Goal: Task Accomplishment & Management: Manage account settings

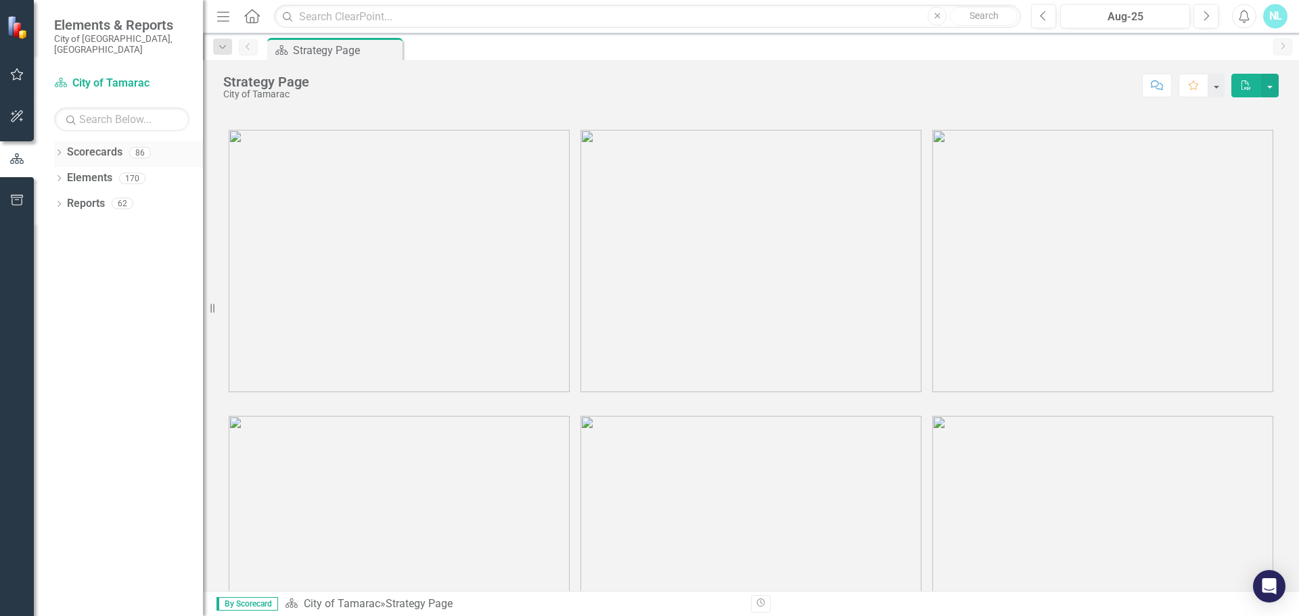
click at [60, 150] on icon "Dropdown" at bounding box center [58, 153] width 9 height 7
click at [66, 174] on icon "Dropdown" at bounding box center [66, 178] width 10 height 8
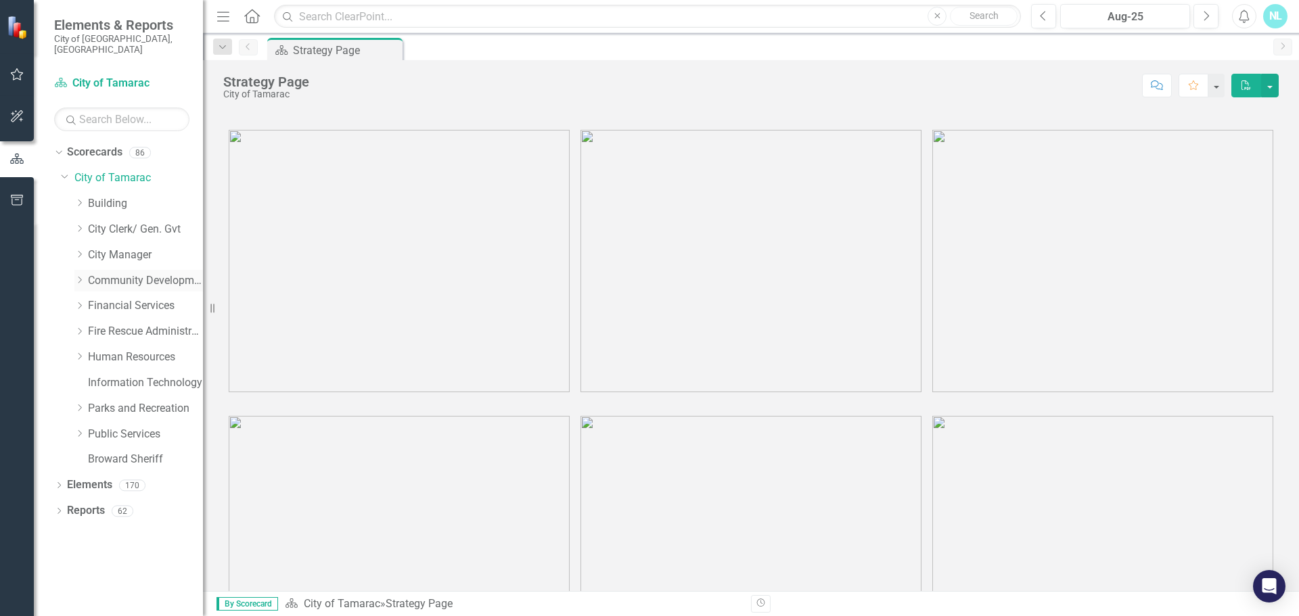
click at [78, 276] on icon "Dropdown" at bounding box center [79, 280] width 10 height 8
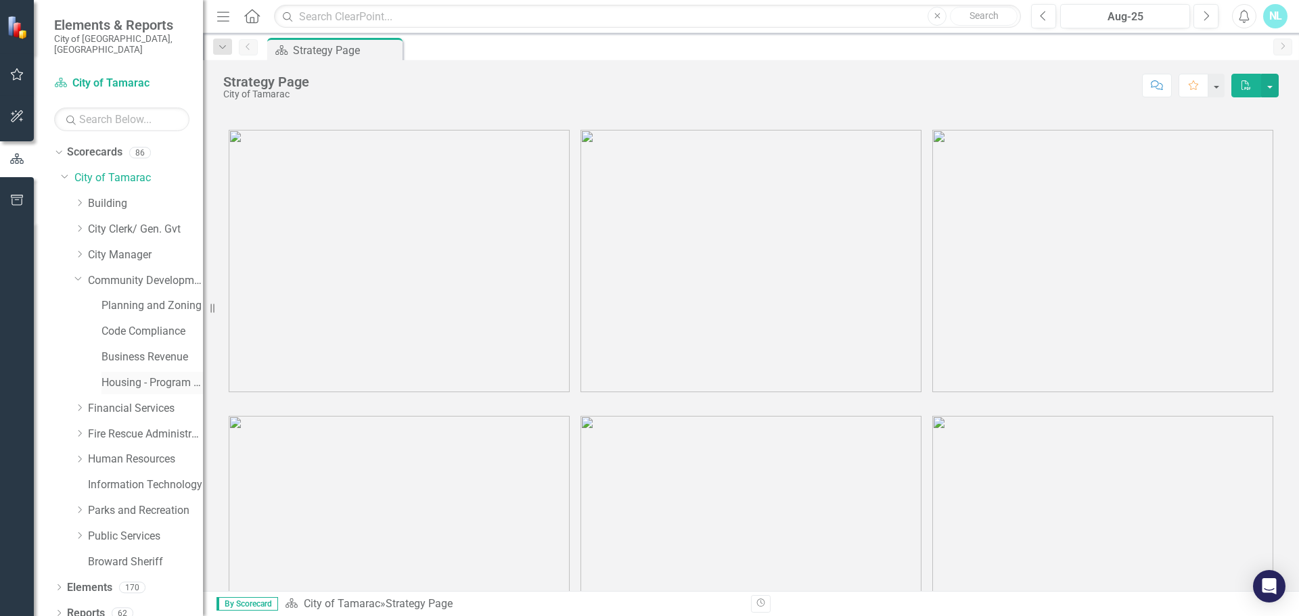
click at [122, 376] on link "Housing - Program Description (CDBG/SHIP/NSP/HOME)" at bounding box center [153, 384] width 102 height 16
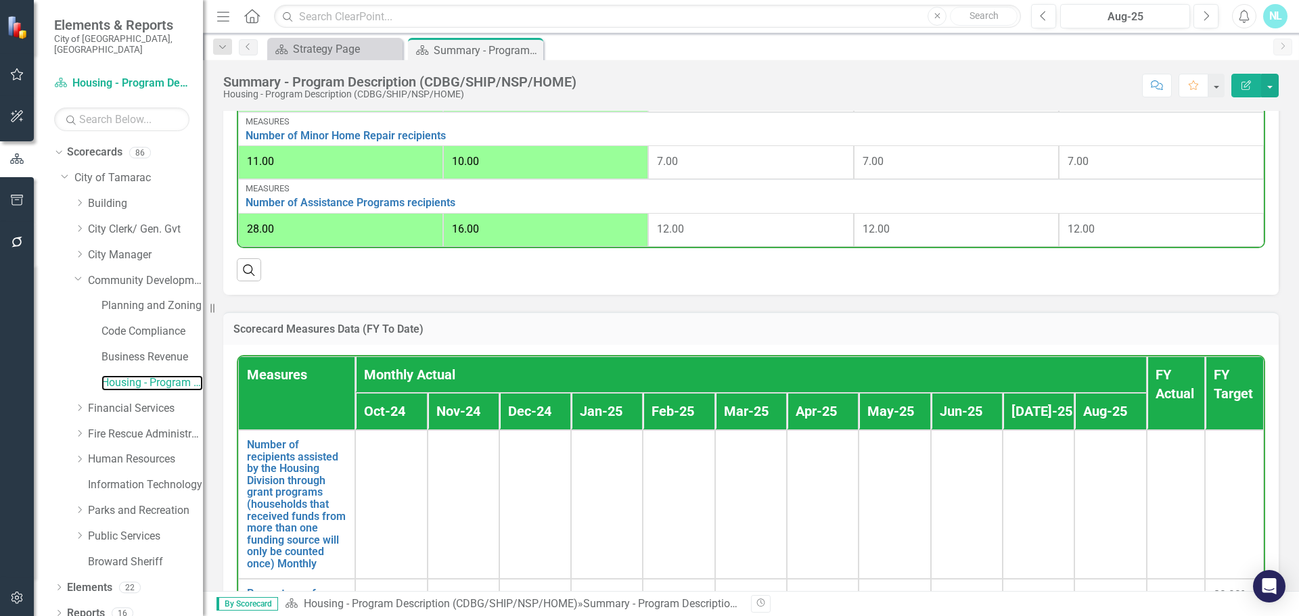
scroll to position [541, 0]
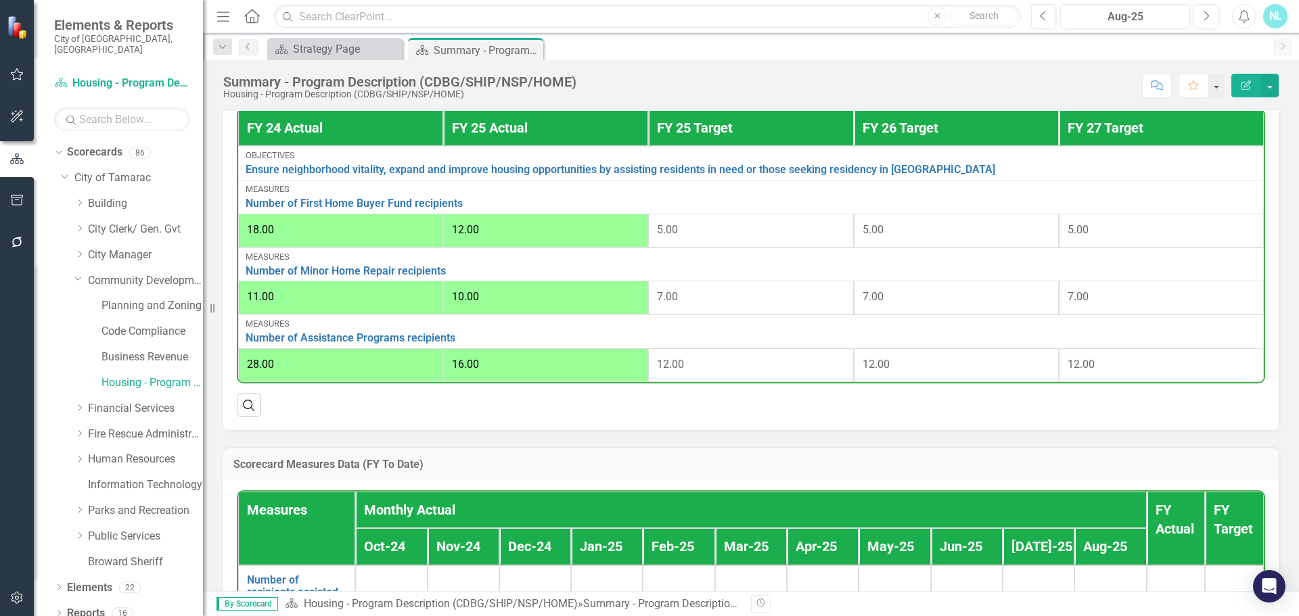
click at [464, 236] on span "12.00" at bounding box center [465, 229] width 27 height 13
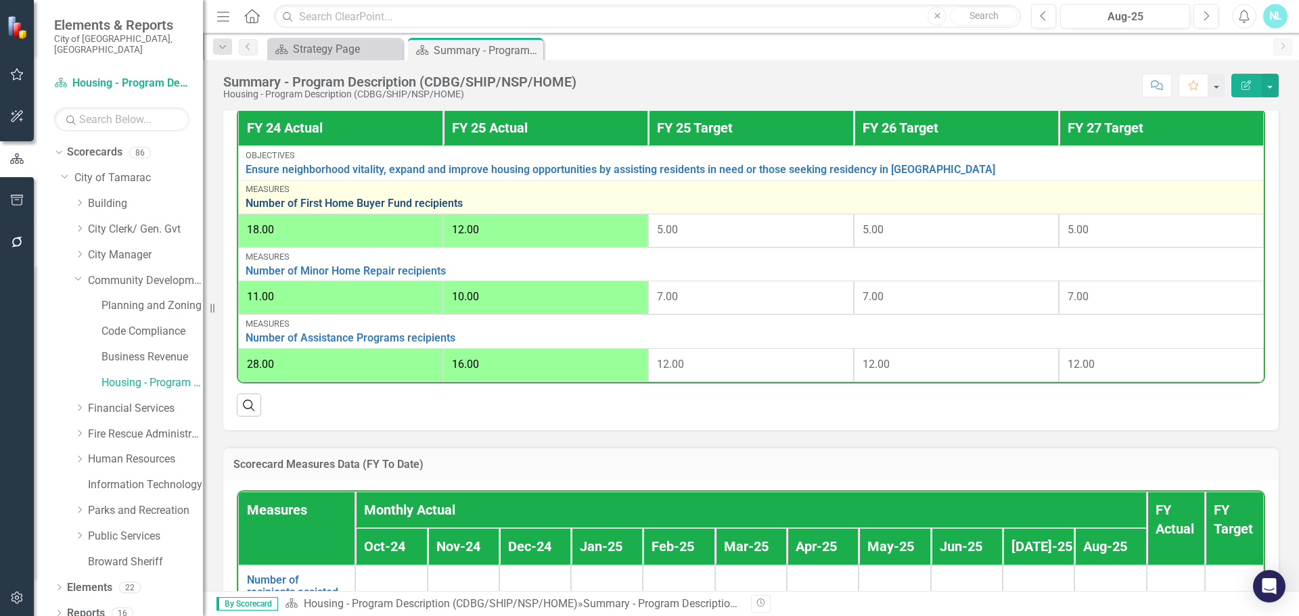
click at [428, 208] on link "Number of First Home Buyer Fund recipients" at bounding box center [751, 204] width 1011 height 12
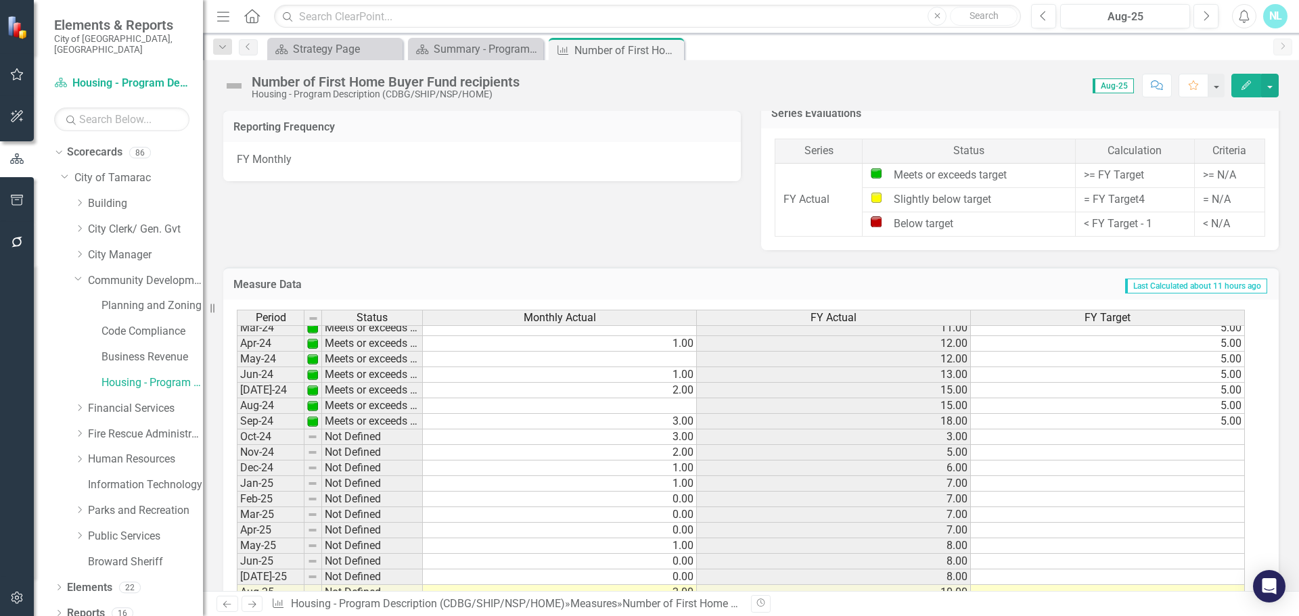
scroll to position [497, 0]
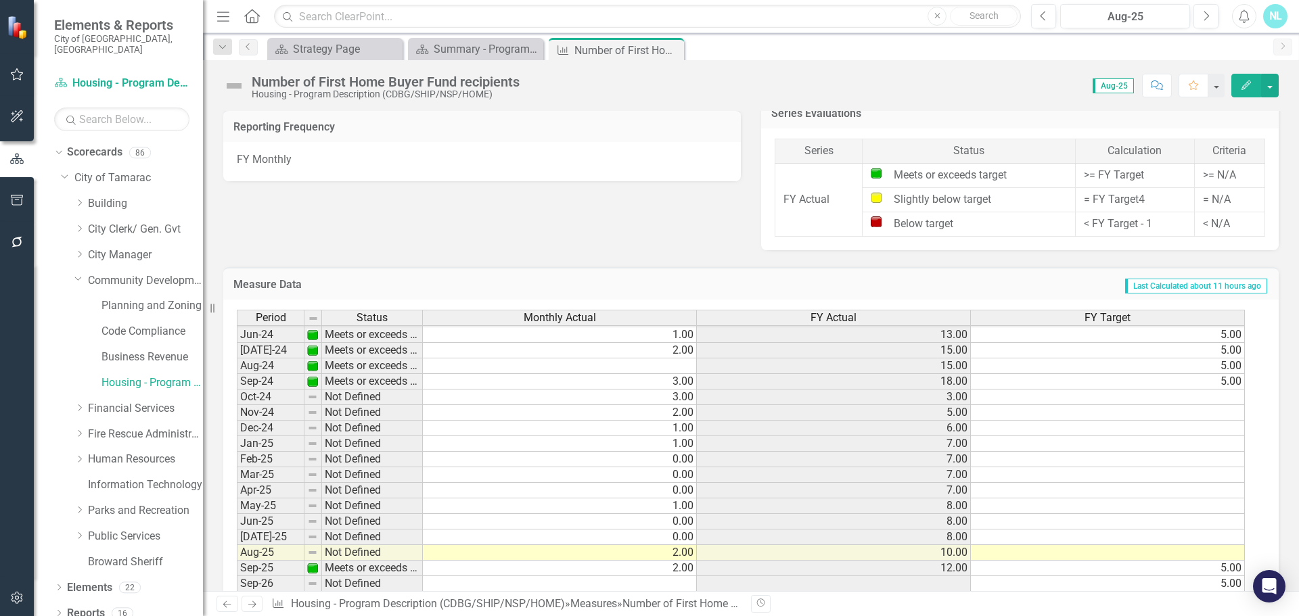
click at [469, 402] on tbody "Jan-23 Below target 1.00 2.00 5.00 Feb-23 Below target 0.00 2.00 5.00 Mar-23 Be…" at bounding box center [741, 334] width 1008 height 545
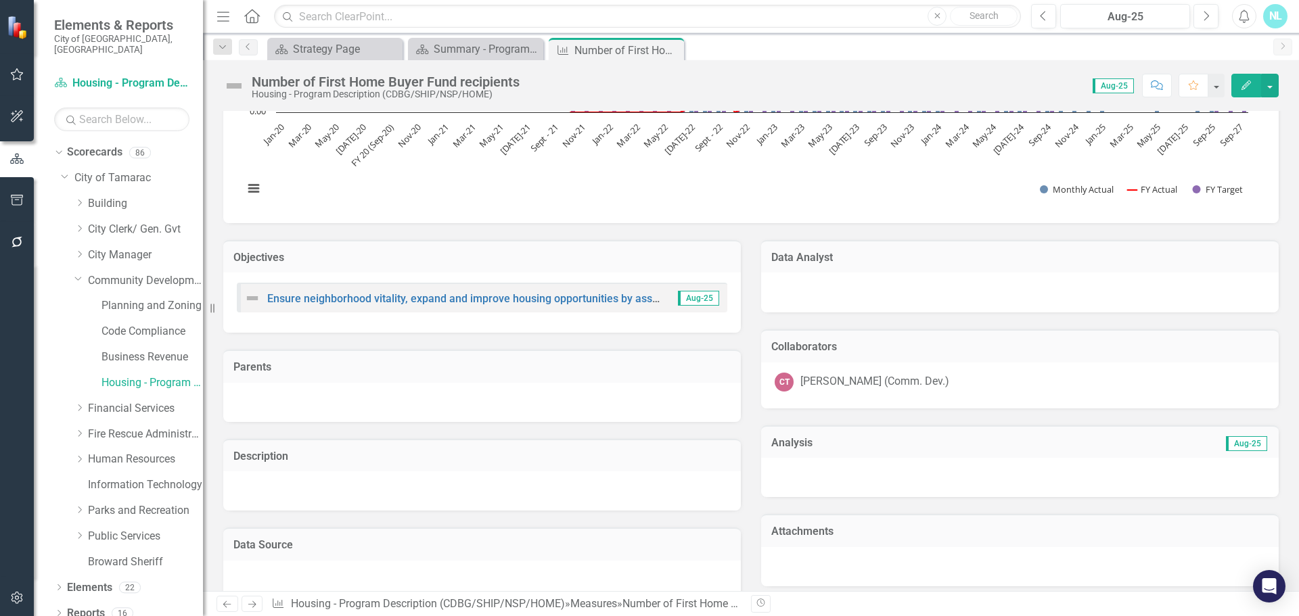
scroll to position [0, 0]
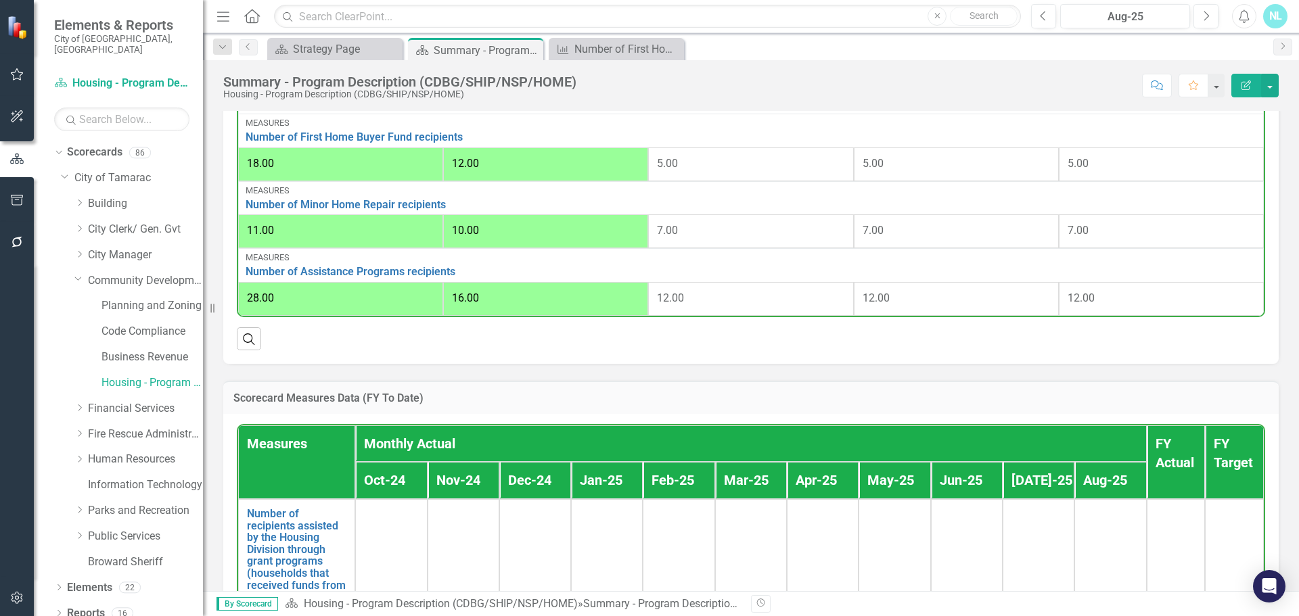
scroll to position [609, 0]
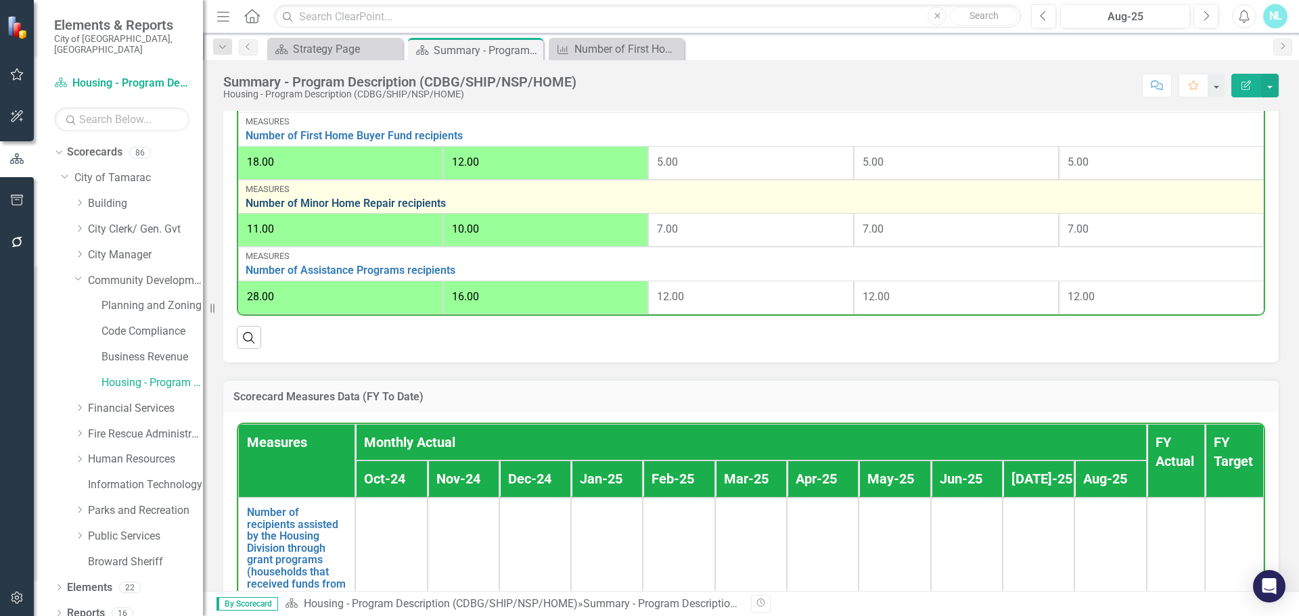
click at [409, 210] on link "Number of Minor Home Repair recipients" at bounding box center [751, 204] width 1011 height 12
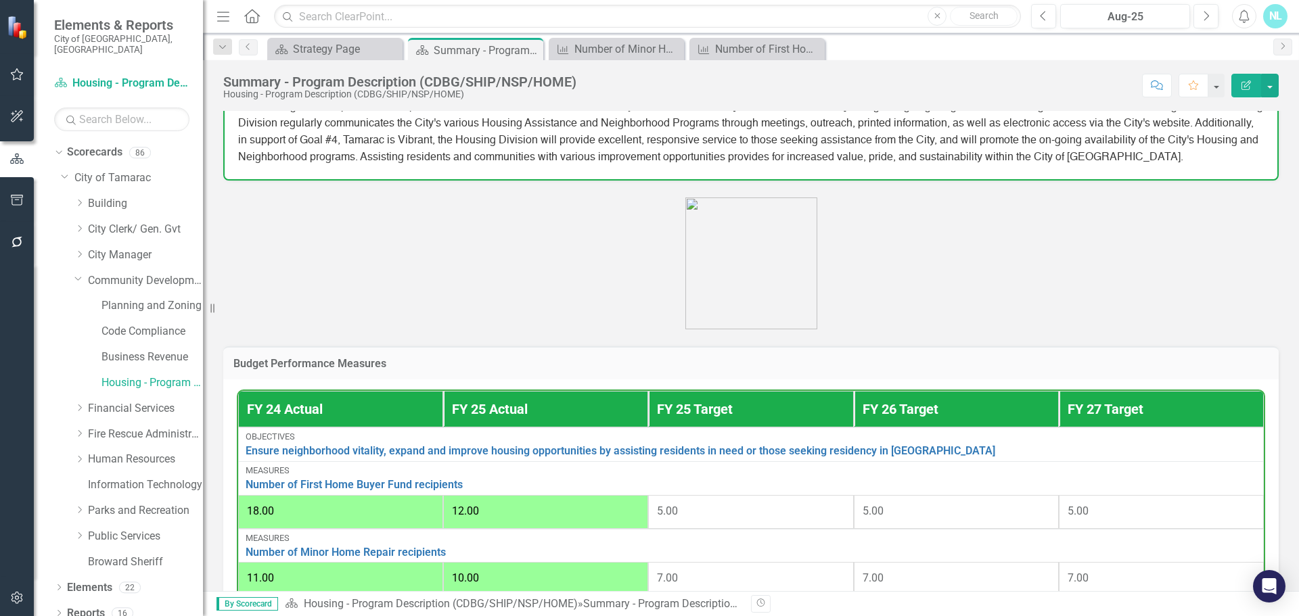
scroll to position [474, 0]
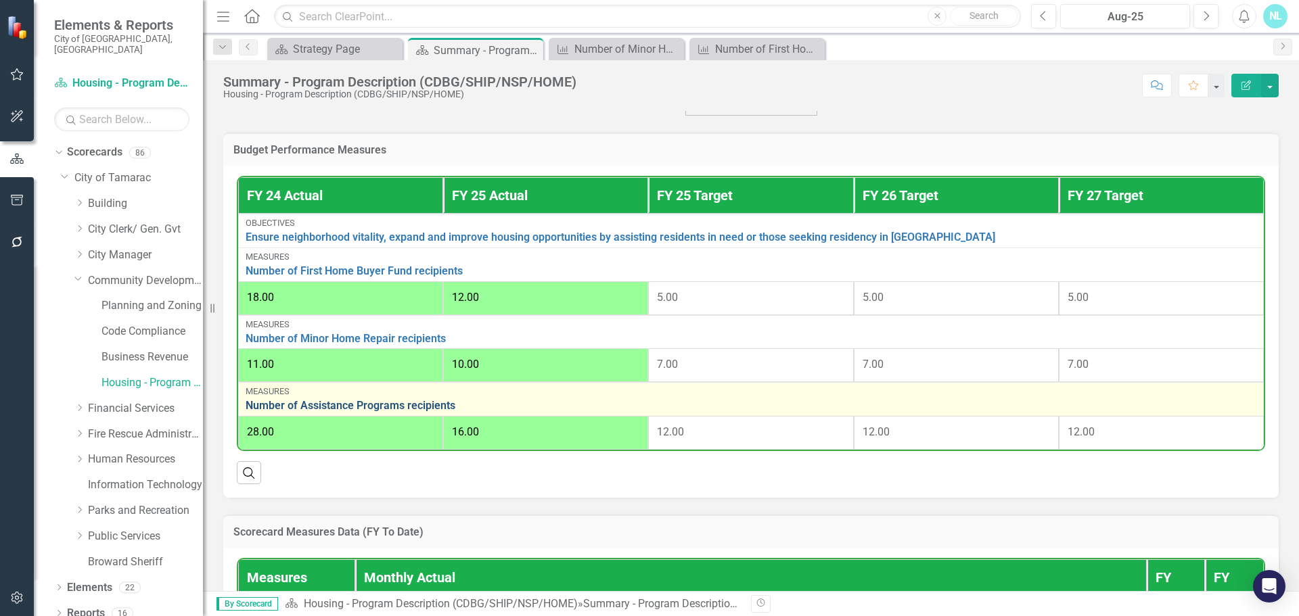
click at [390, 409] on link "Number of Assistance Programs recipients" at bounding box center [751, 406] width 1011 height 12
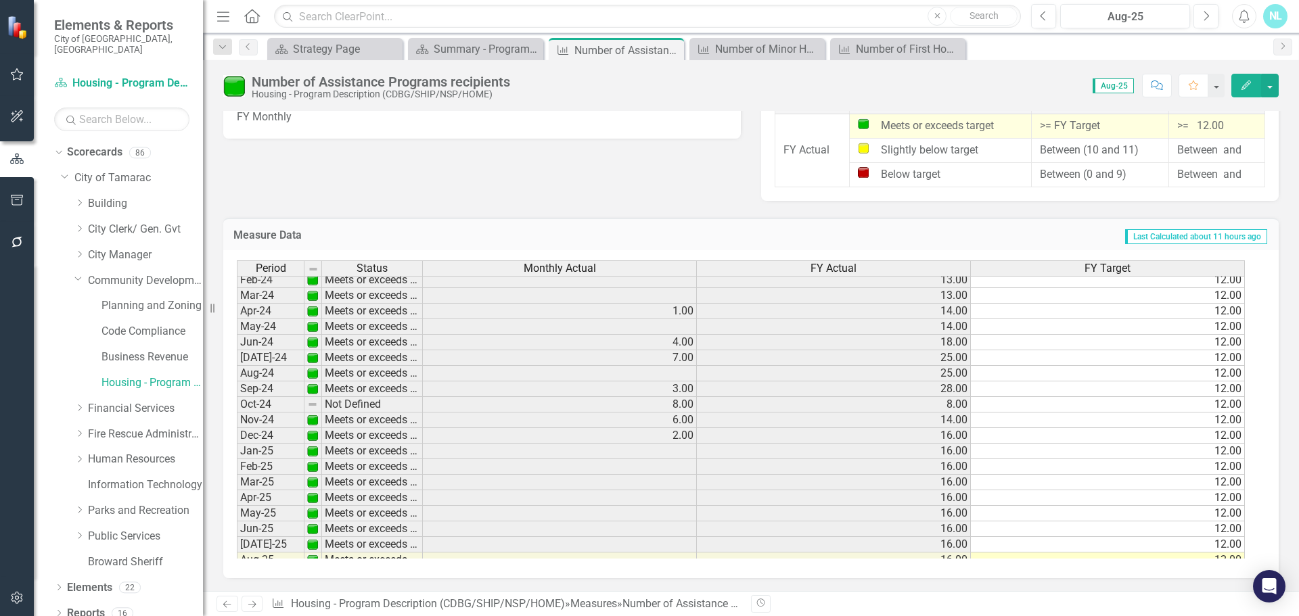
scroll to position [362, 0]
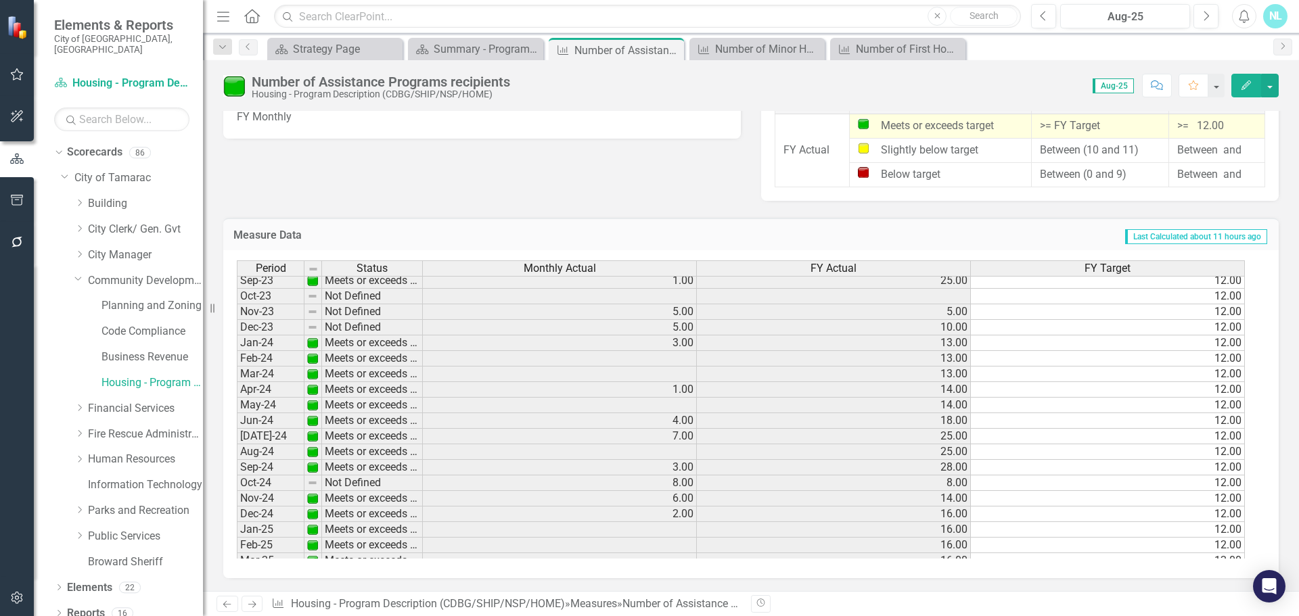
click at [674, 529] on td at bounding box center [560, 530] width 274 height 16
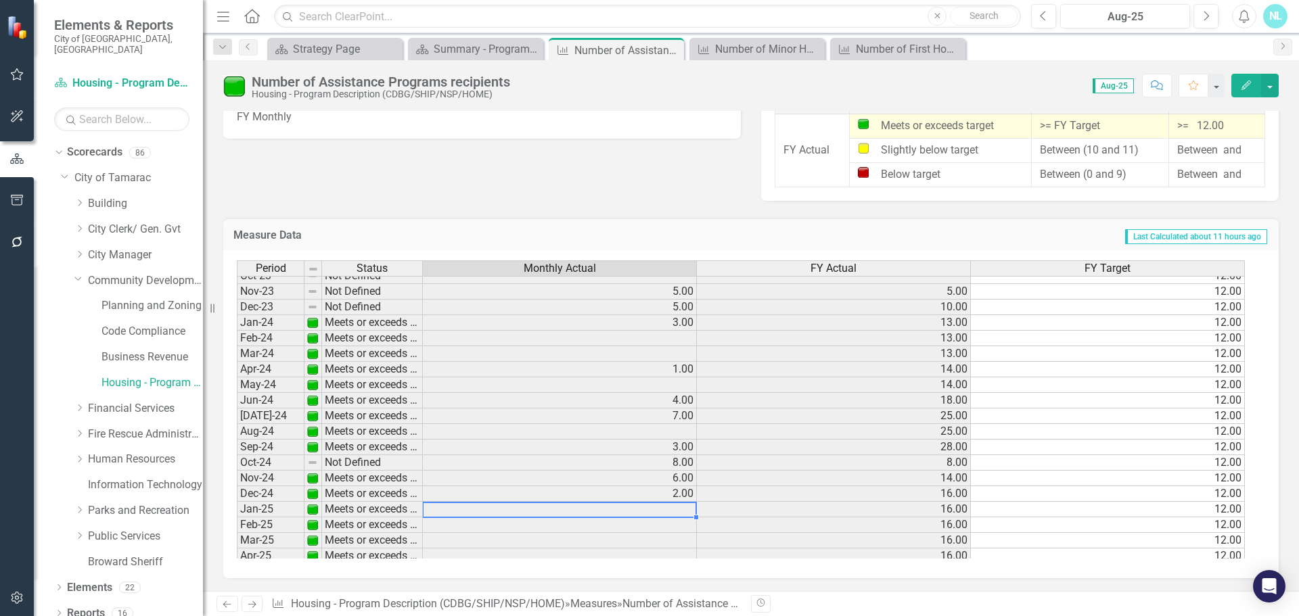
scroll to position [474, 0]
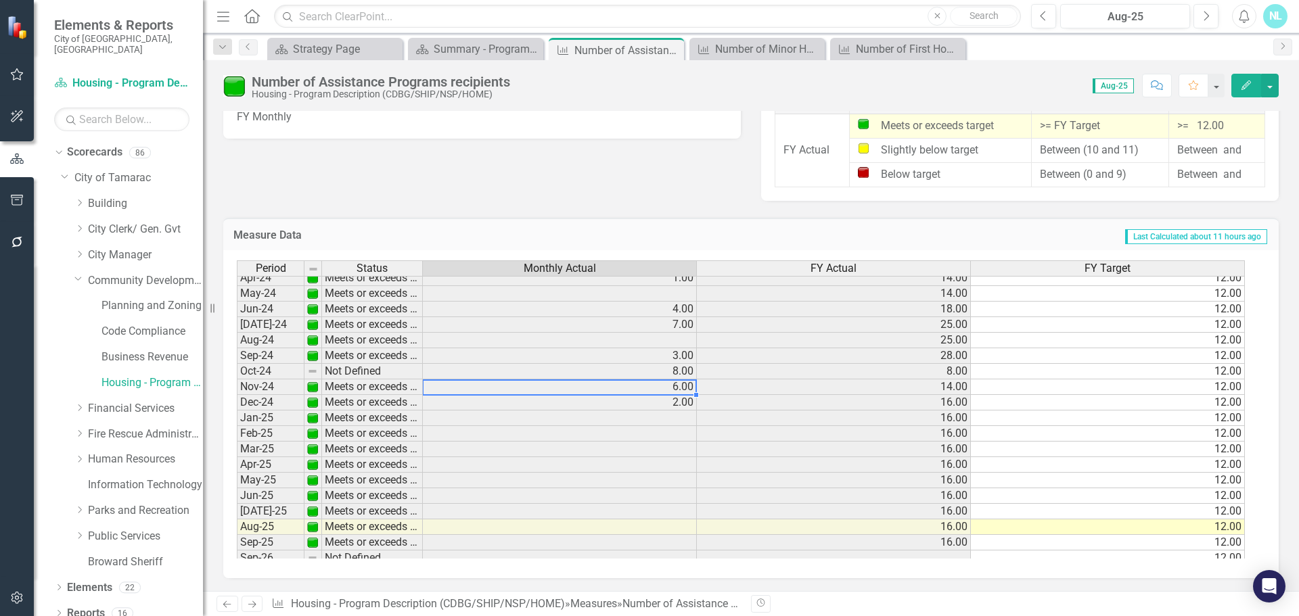
click at [429, 388] on td "6.00" at bounding box center [560, 388] width 274 height 16
click at [612, 416] on td at bounding box center [560, 419] width 274 height 16
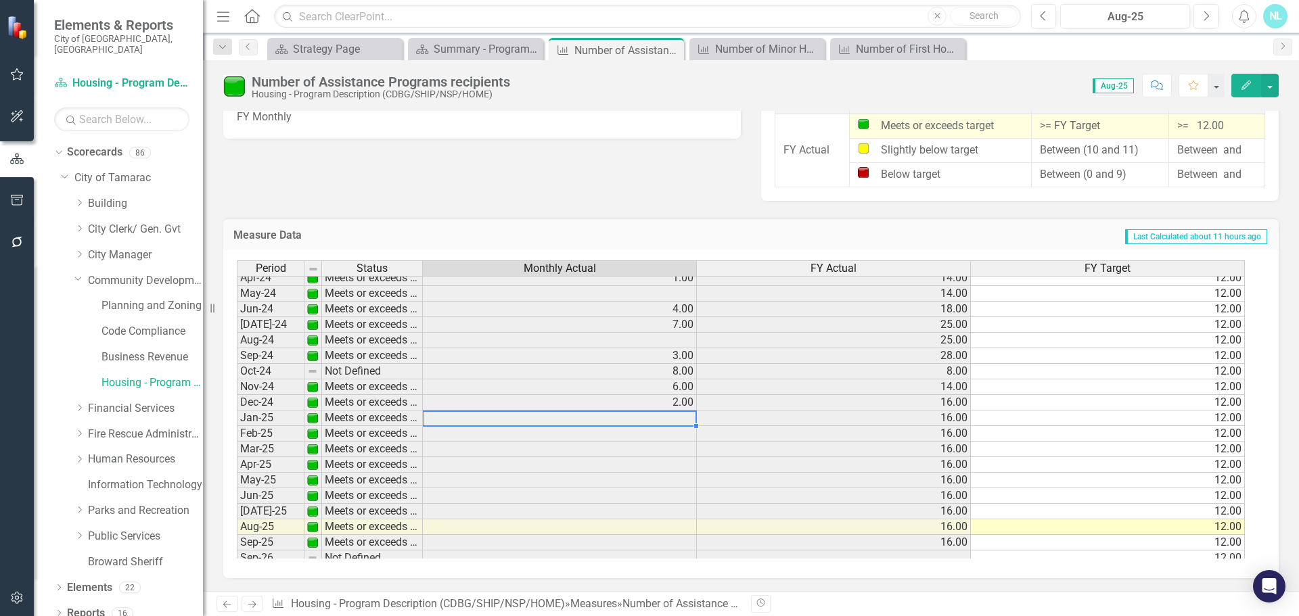
click at [618, 438] on td at bounding box center [560, 434] width 274 height 16
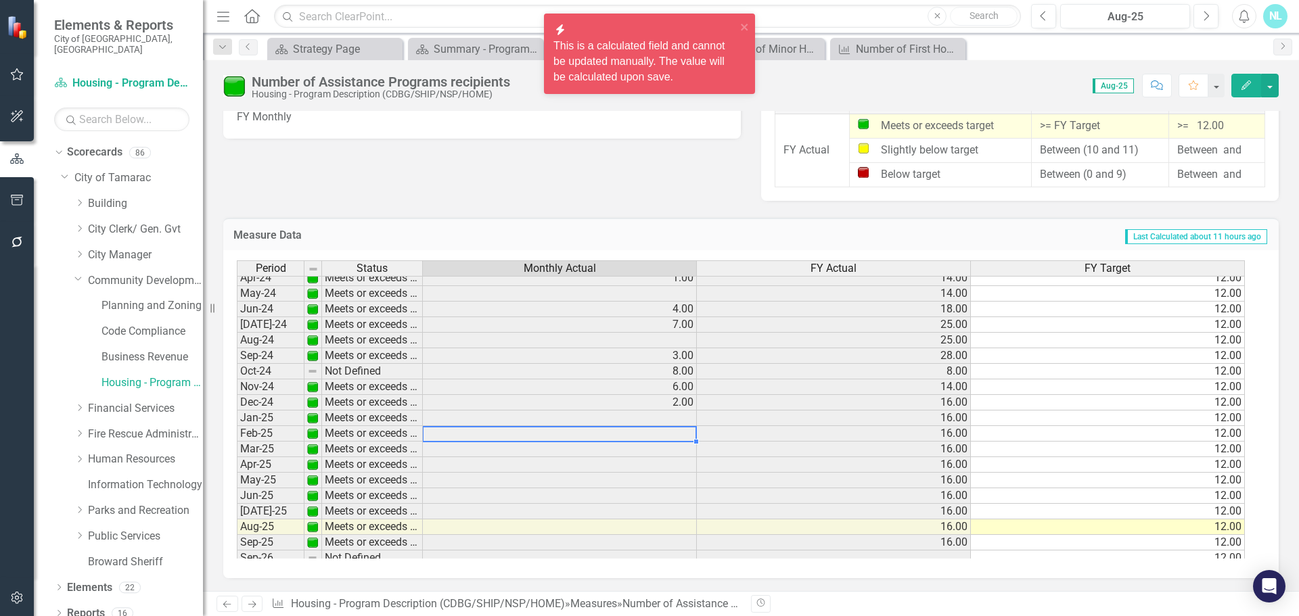
click at [619, 427] on div at bounding box center [559, 426] width 274 height 1
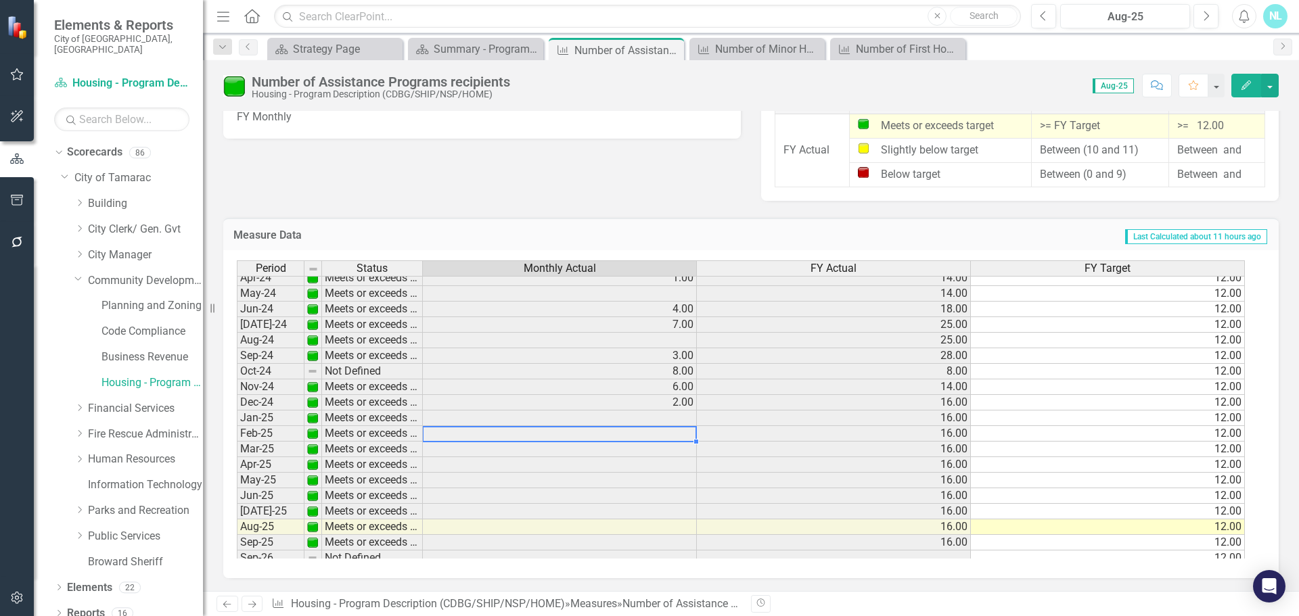
click at [649, 418] on td at bounding box center [560, 419] width 274 height 16
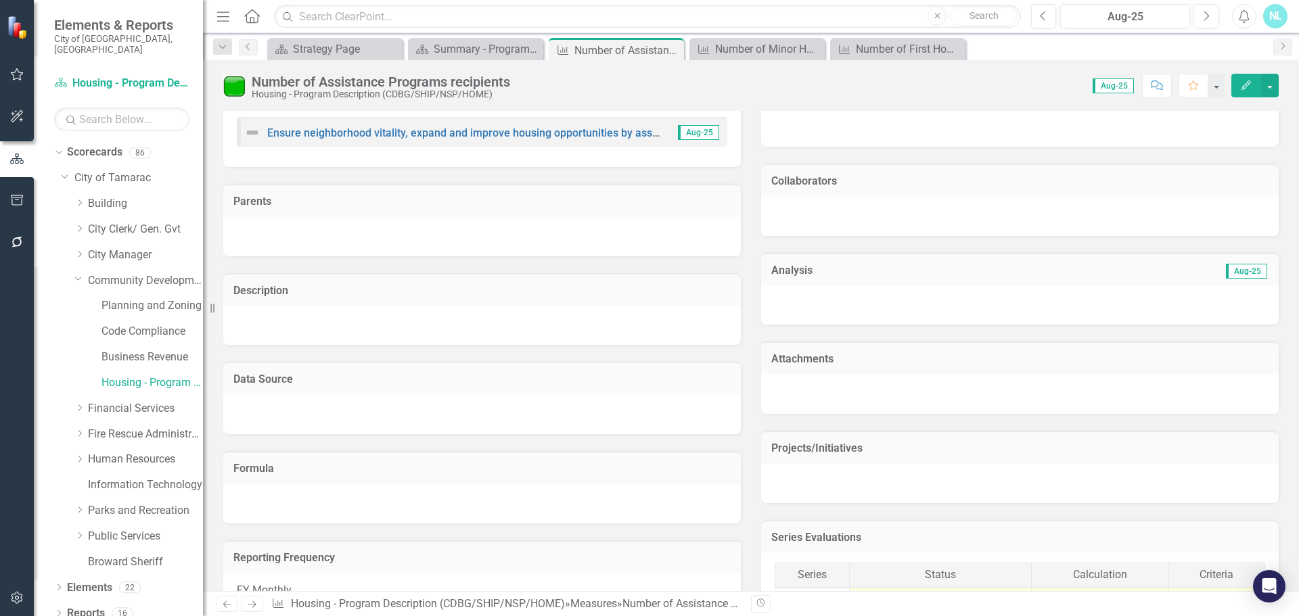
scroll to position [0, 0]
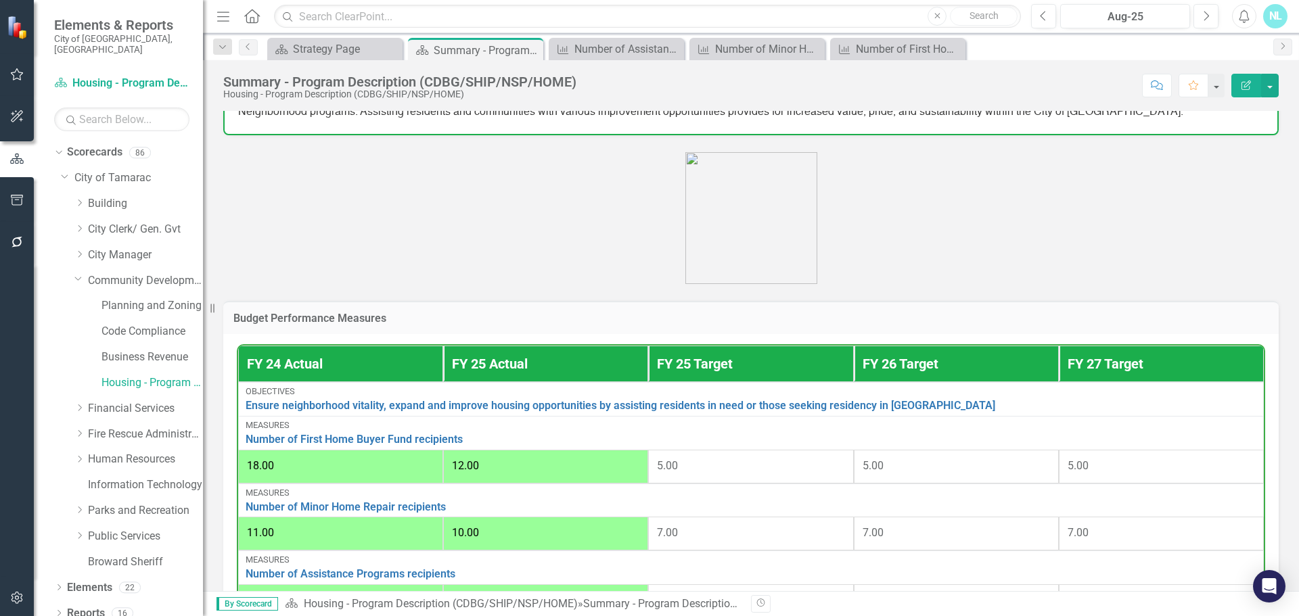
scroll to position [541, 0]
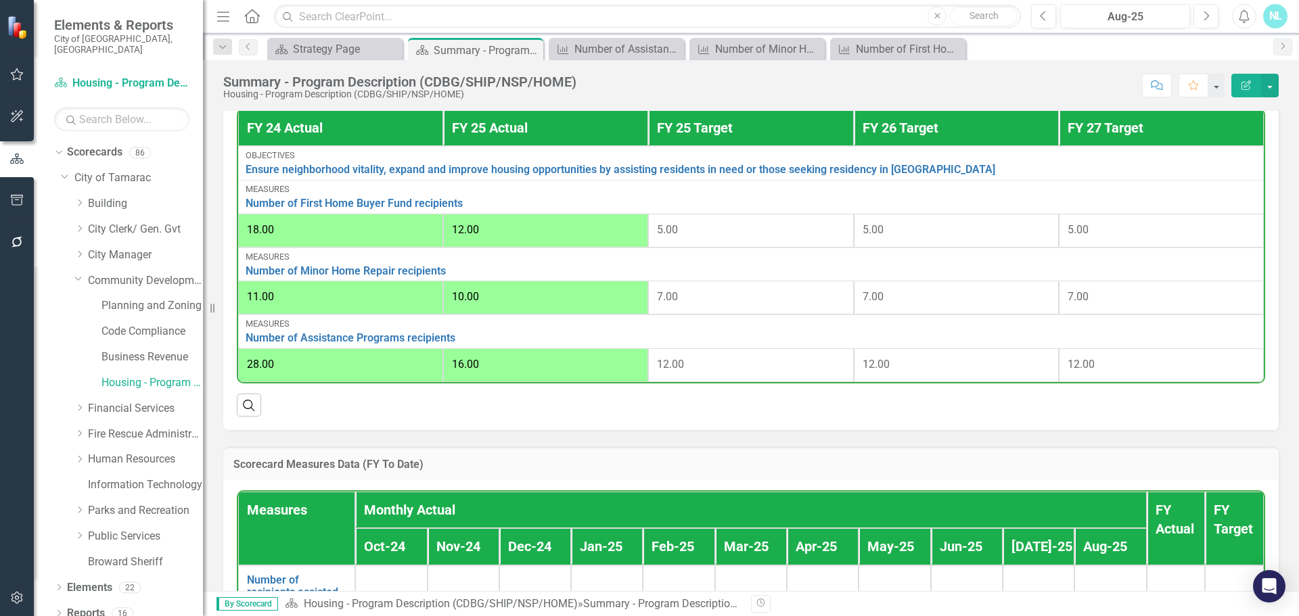
click at [472, 299] on span "10.00" at bounding box center [465, 296] width 27 height 13
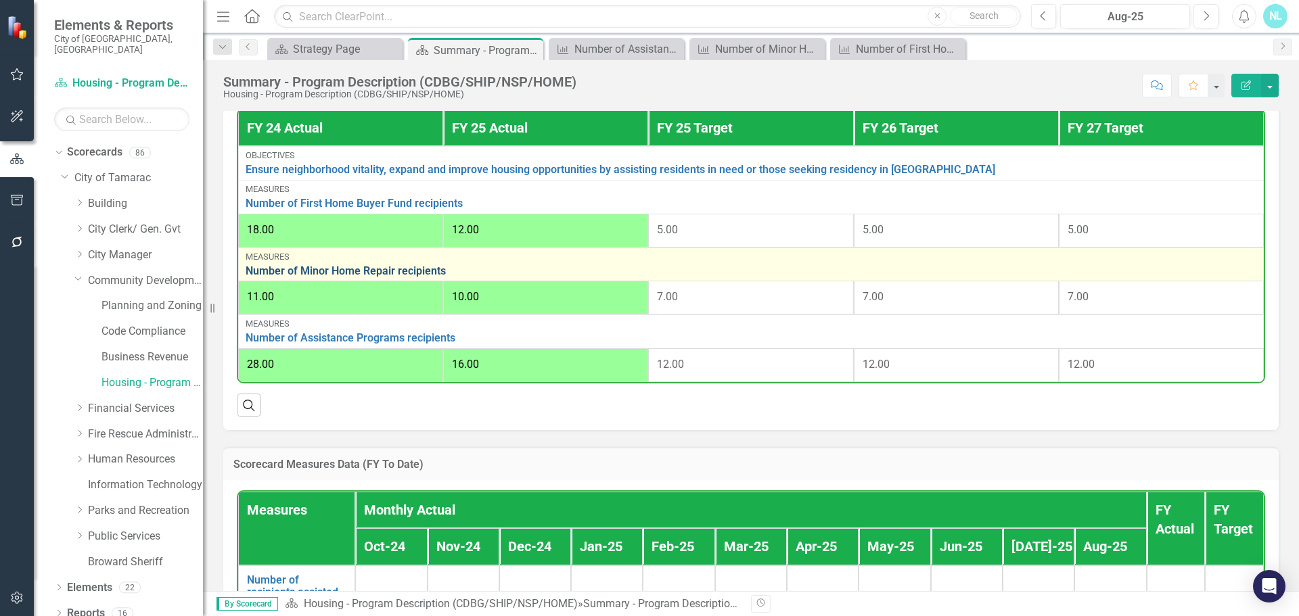
click at [428, 274] on link "Number of Minor Home Repair recipients" at bounding box center [751, 271] width 1011 height 12
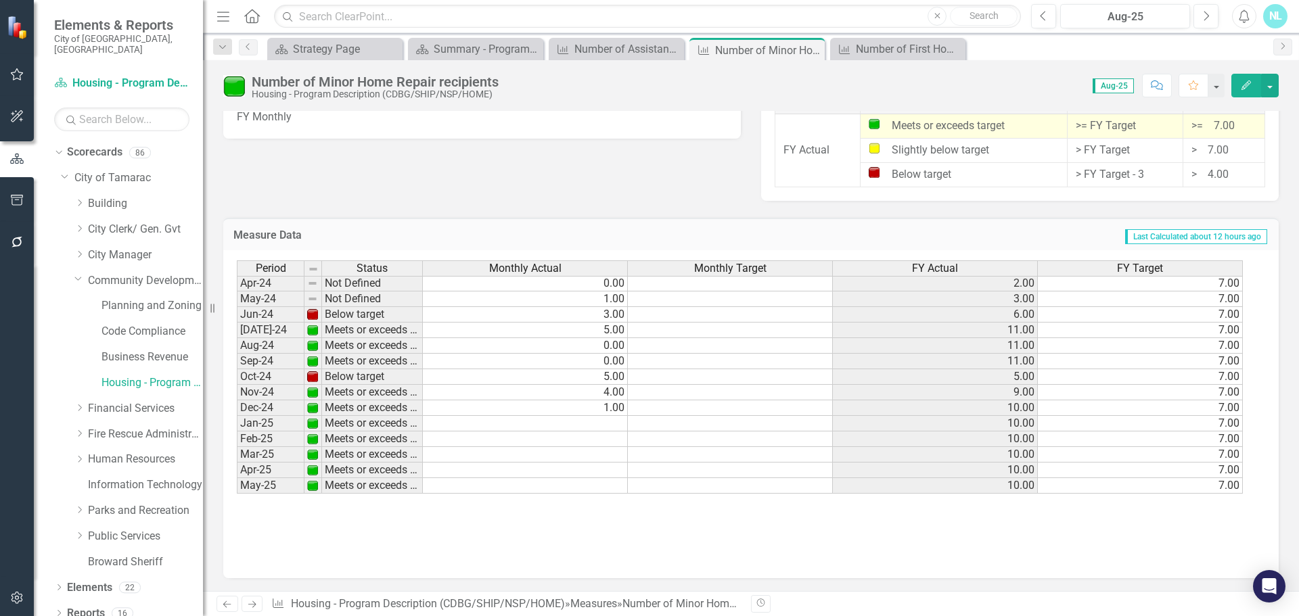
scroll to position [474, 0]
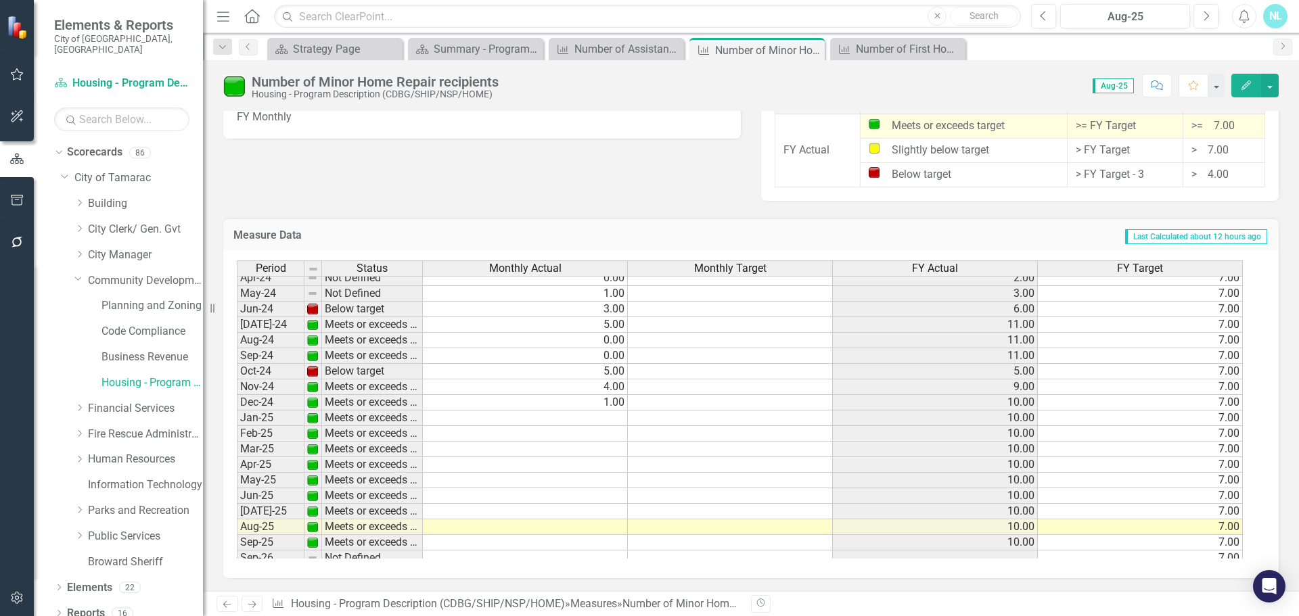
click at [595, 420] on tbody "Jan-23 Not Defined 0.00 0.00 4.00 7.00 Feb-23 Below target 1.00 0.00 5.00 7.00 …" at bounding box center [740, 309] width 1006 height 545
click at [528, 413] on td at bounding box center [525, 419] width 205 height 16
click at [578, 419] on td at bounding box center [525, 419] width 205 height 16
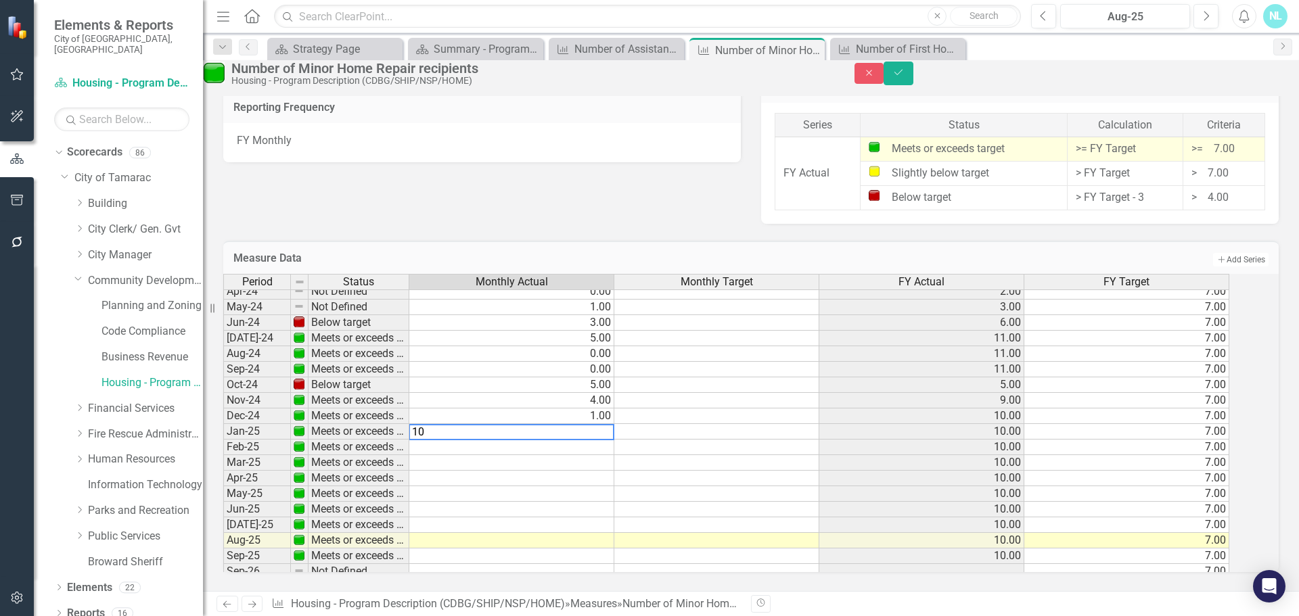
click at [606, 471] on td at bounding box center [511, 479] width 205 height 16
click at [577, 441] on td at bounding box center [511, 448] width 205 height 16
click at [608, 440] on td at bounding box center [511, 448] width 205 height 16
click at [606, 471] on td at bounding box center [511, 479] width 205 height 16
click at [606, 455] on td at bounding box center [511, 463] width 205 height 16
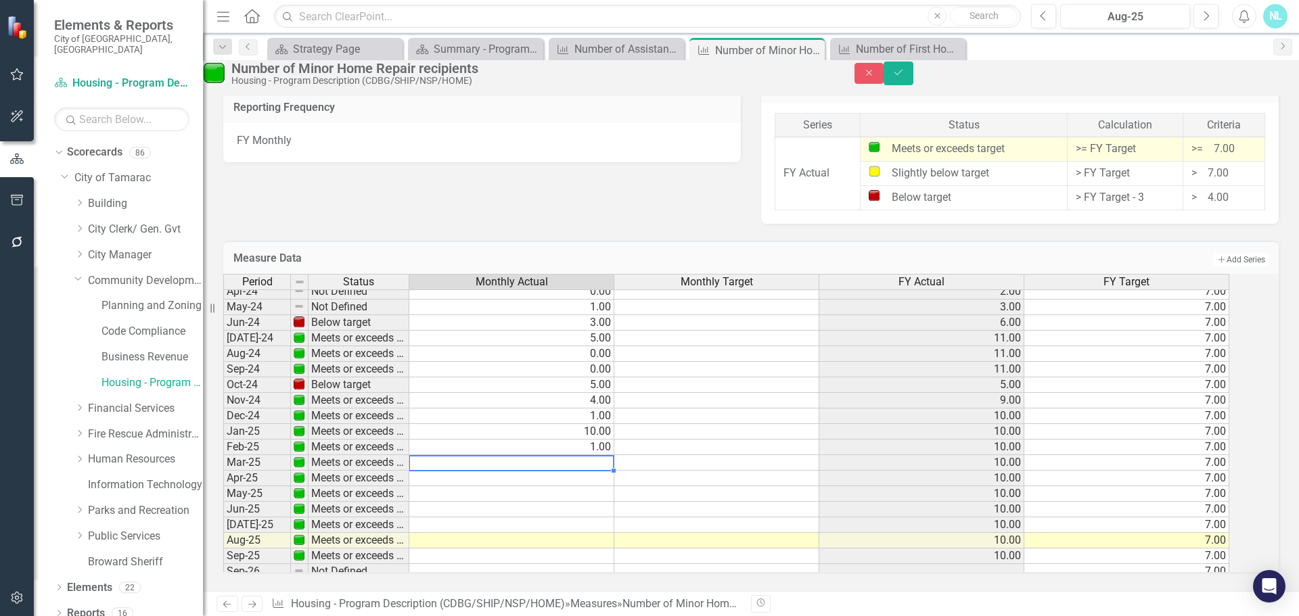
click at [584, 457] on td at bounding box center [511, 463] width 205 height 16
click at [585, 455] on td at bounding box center [511, 463] width 205 height 16
click at [638, 502] on td at bounding box center [716, 510] width 205 height 16
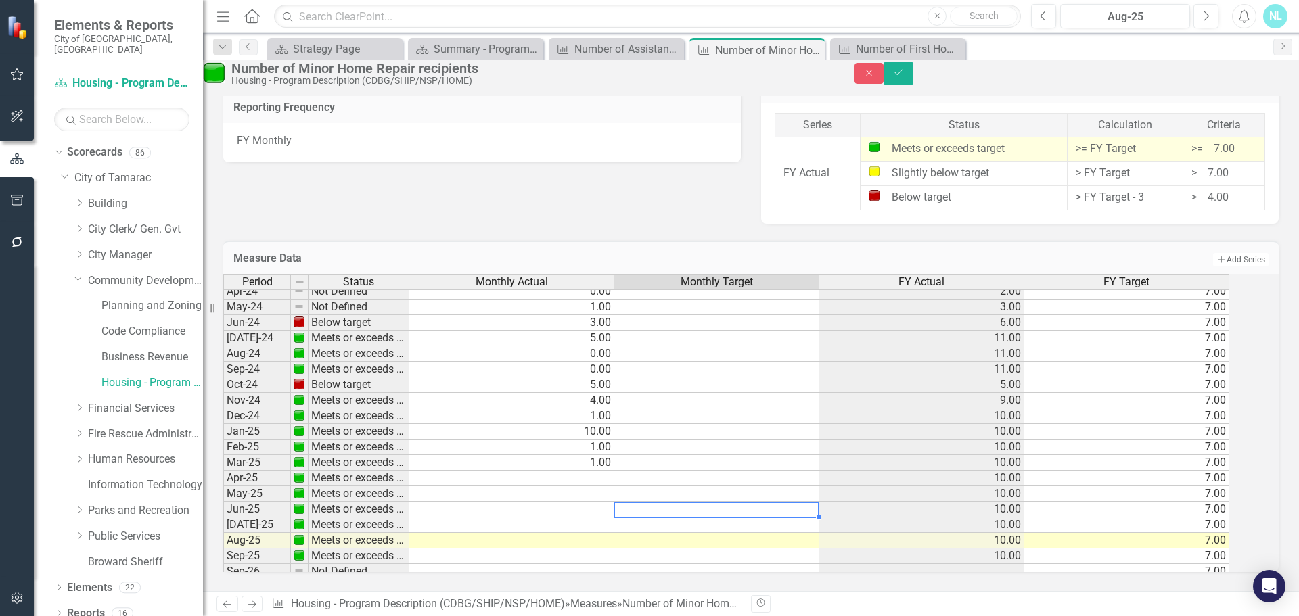
click at [610, 455] on td "1.00" at bounding box center [511, 463] width 205 height 16
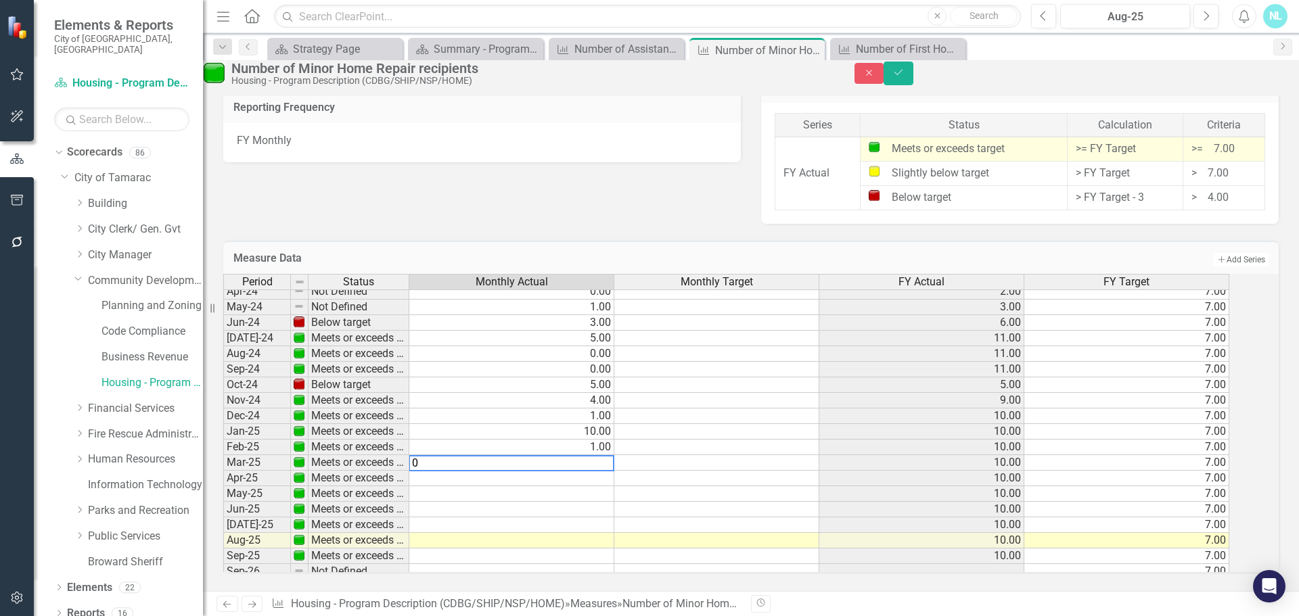
click at [614, 471] on td at bounding box center [511, 479] width 205 height 16
click at [614, 487] on td at bounding box center [511, 495] width 205 height 16
click at [608, 487] on td at bounding box center [511, 495] width 205 height 16
type textarea "4"
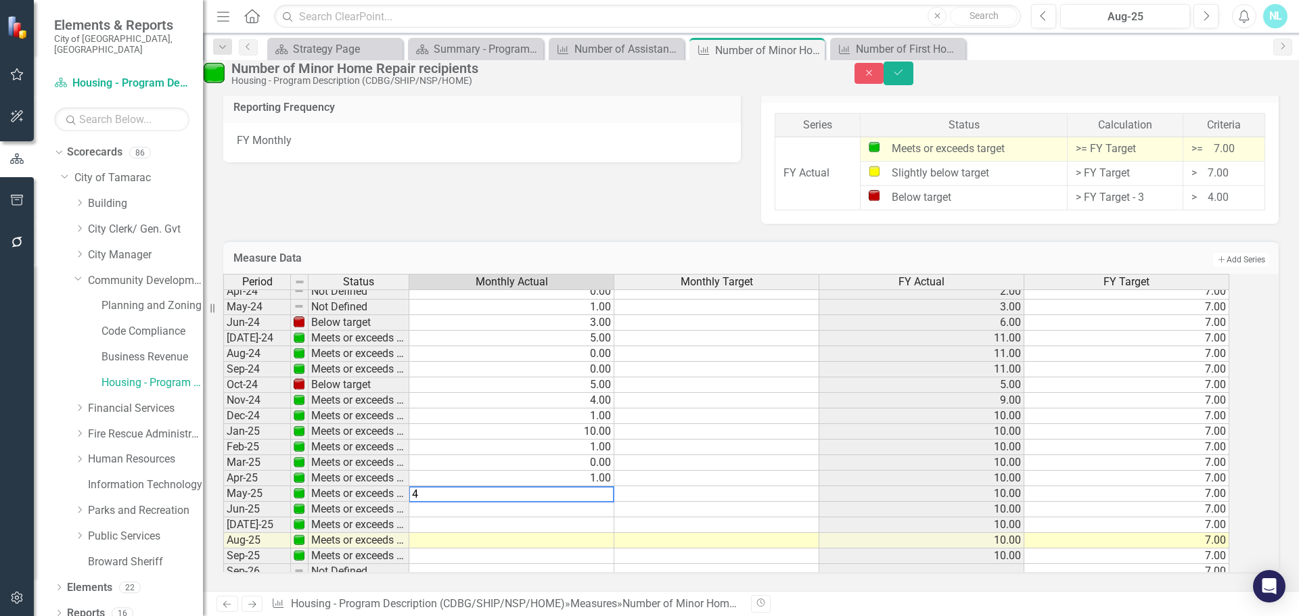
click at [592, 502] on td at bounding box center [511, 510] width 205 height 16
click at [905, 77] on icon "Save" at bounding box center [899, 72] width 12 height 9
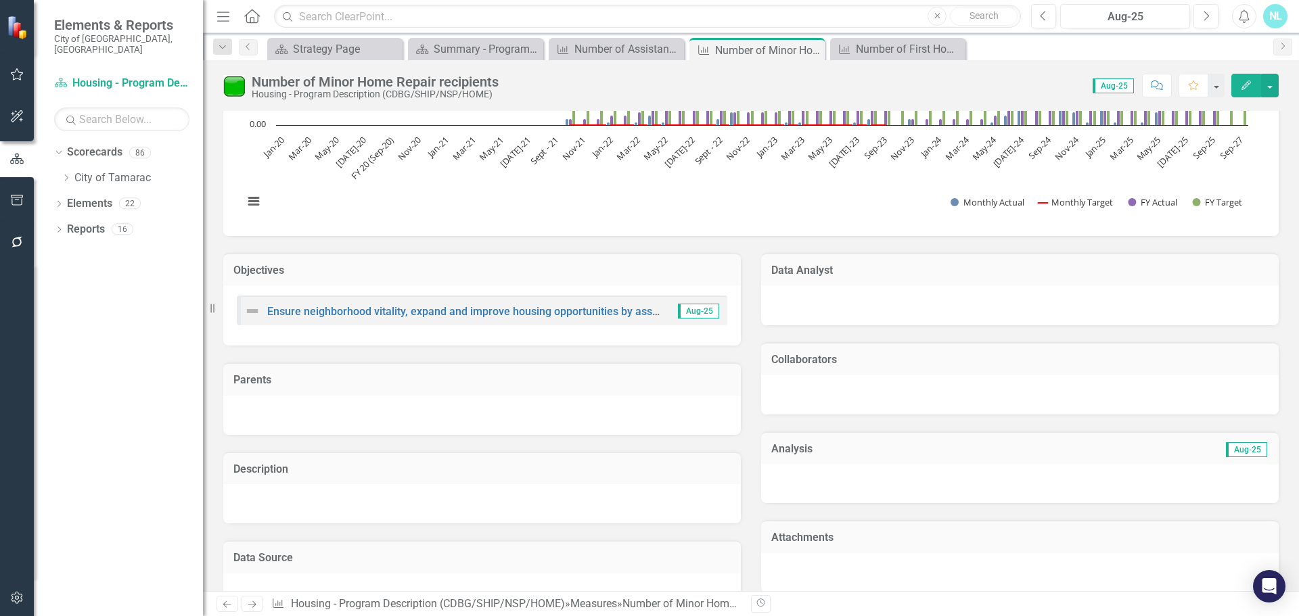
scroll to position [0, 0]
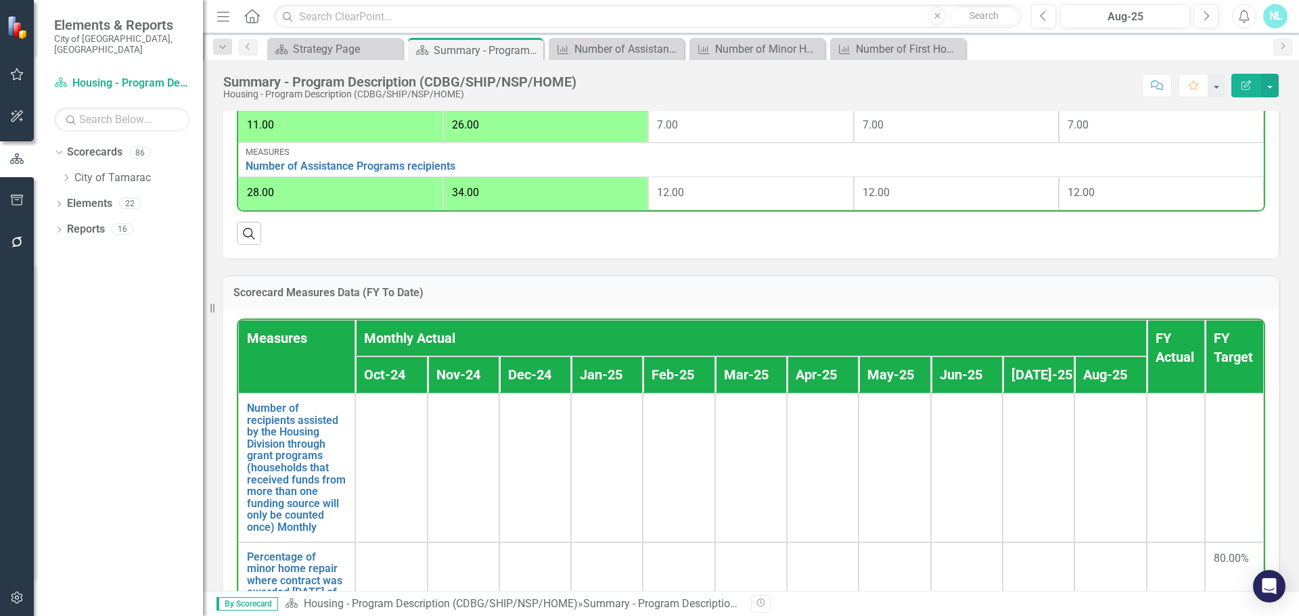
scroll to position [437, 0]
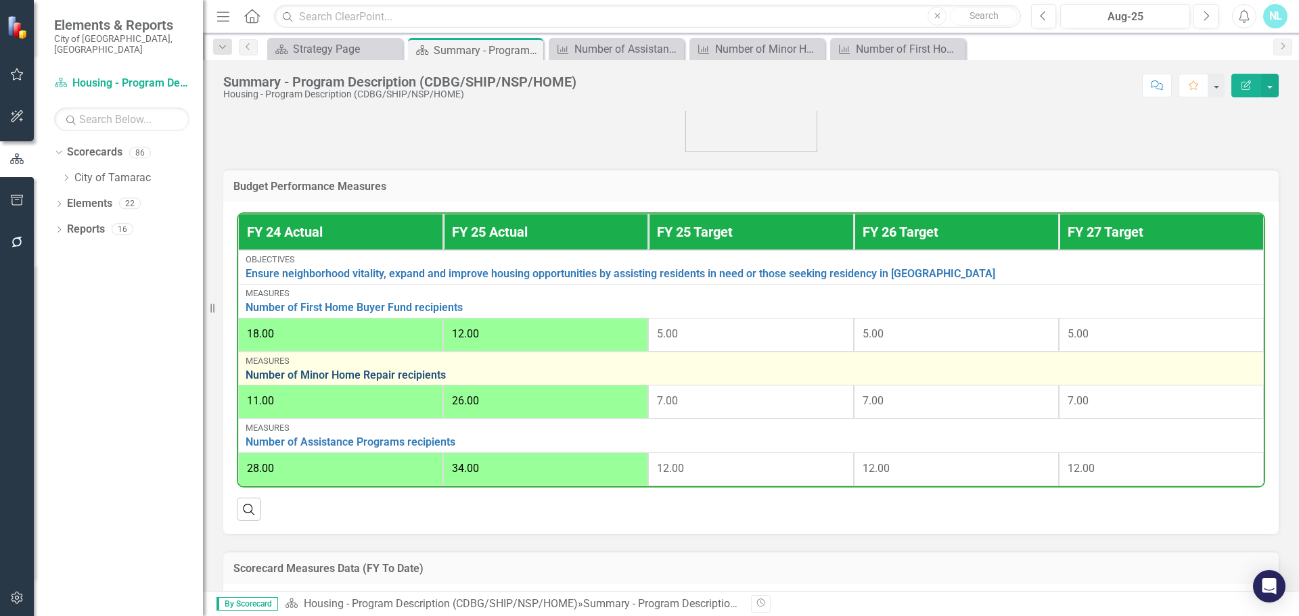
click at [382, 382] on link "Number of Minor Home Repair recipients" at bounding box center [751, 375] width 1011 height 12
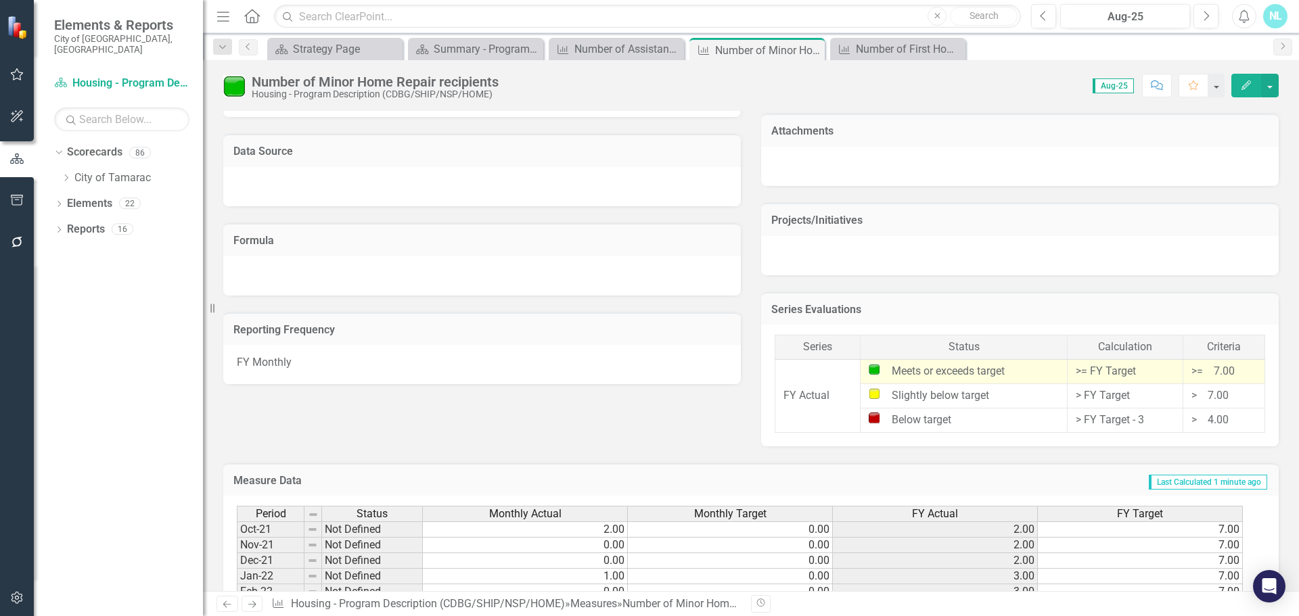
scroll to position [787, 0]
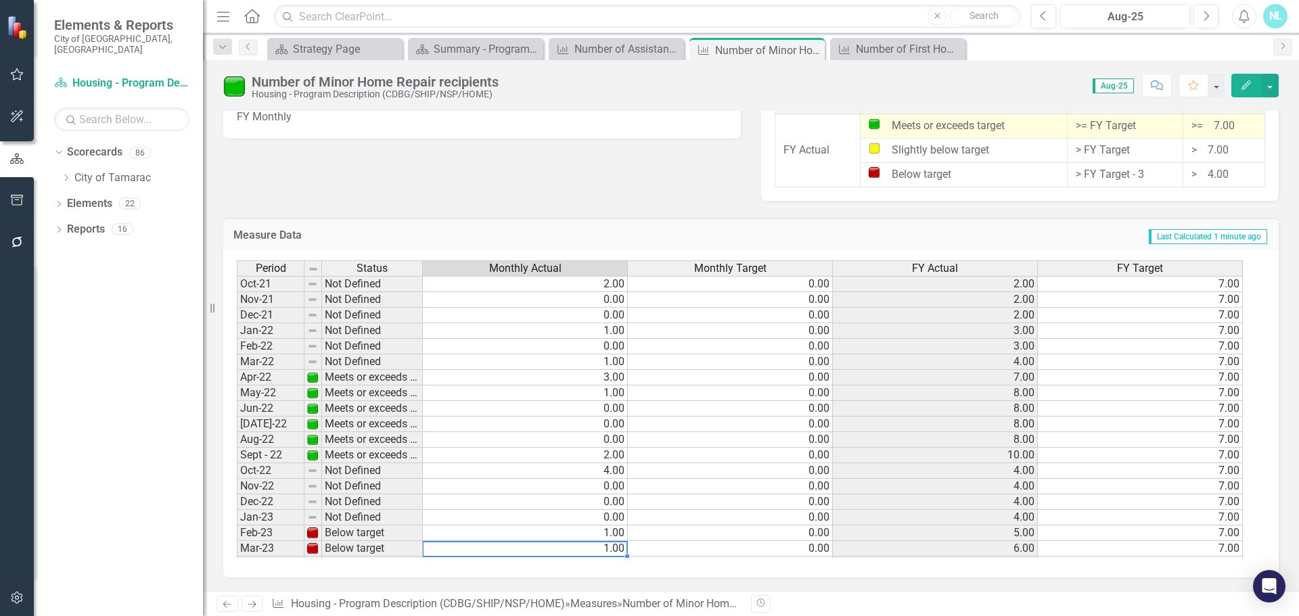
click at [546, 551] on td "1.00" at bounding box center [525, 549] width 205 height 16
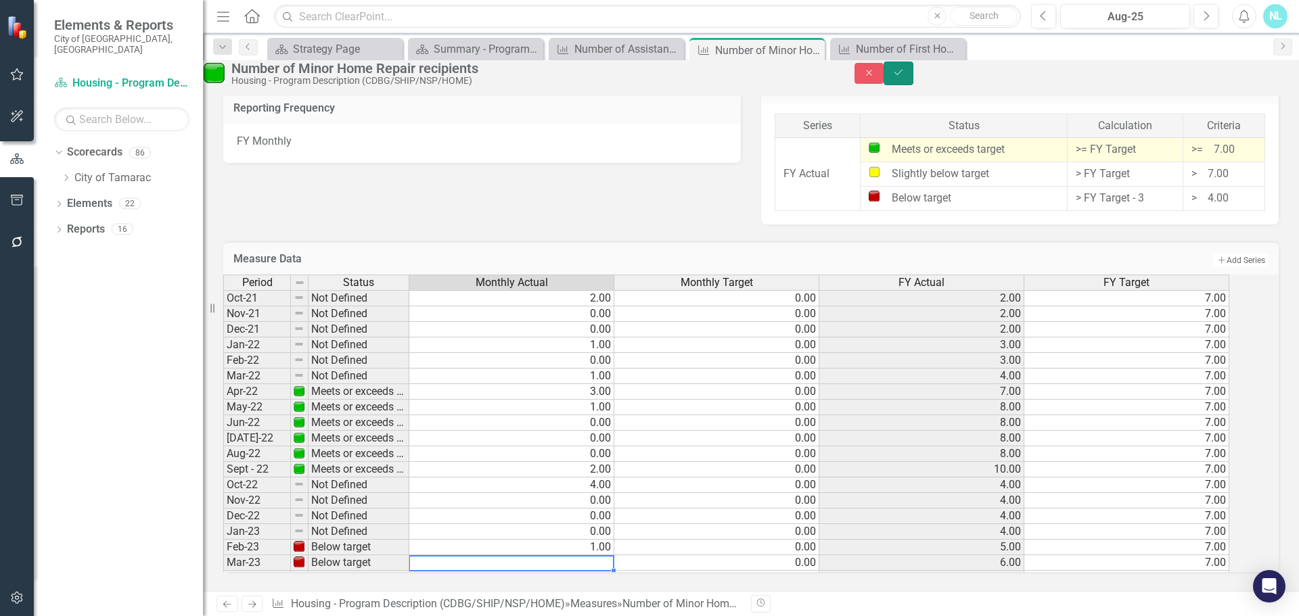
click at [914, 72] on button "Save" at bounding box center [899, 74] width 30 height 24
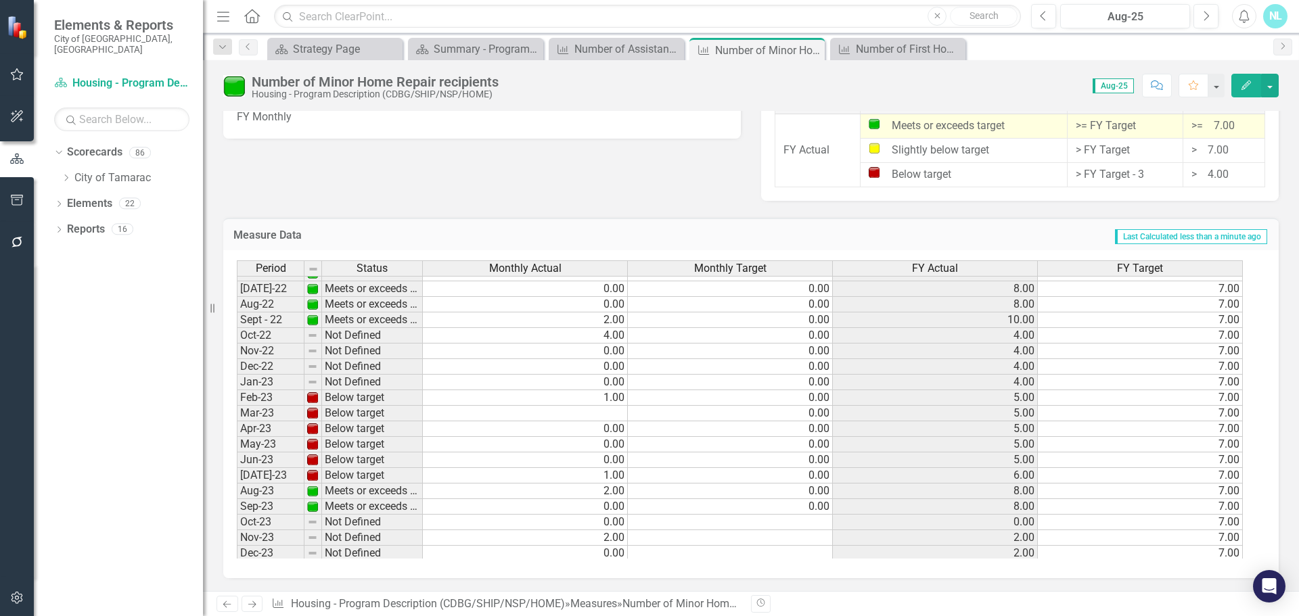
scroll to position [135, 0]
click at [582, 414] on tbody "Nov-21 Not Defined 0.00 0.00 2.00 7.00 Dec-21 Not Defined 0.00 0.00 2.00 7.00 J…" at bounding box center [740, 414] width 1006 height 514
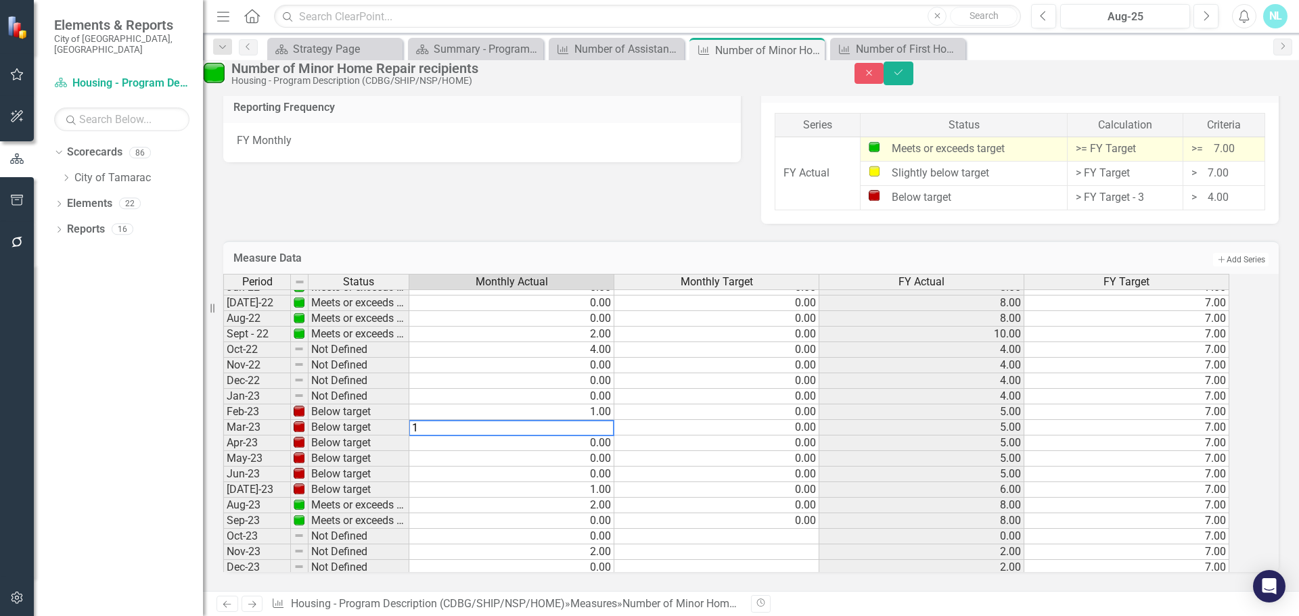
type textarea "1"
click at [568, 467] on td "0.00" at bounding box center [511, 475] width 205 height 16
click at [914, 82] on button "Save" at bounding box center [899, 74] width 30 height 24
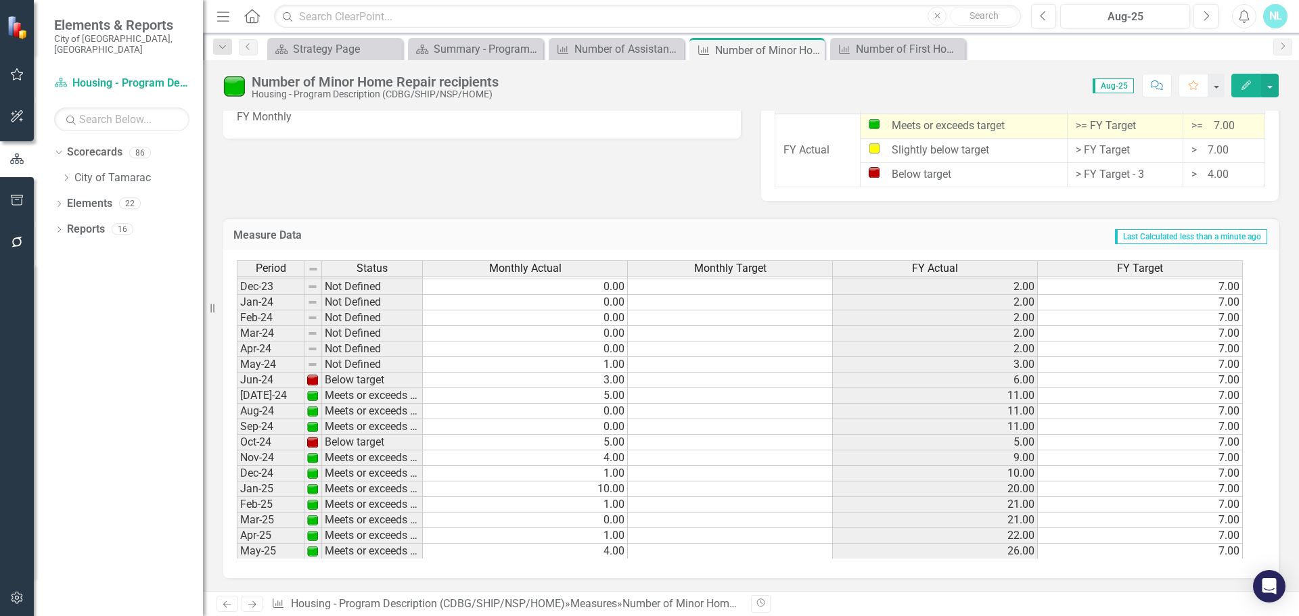
scroll to position [474, 0]
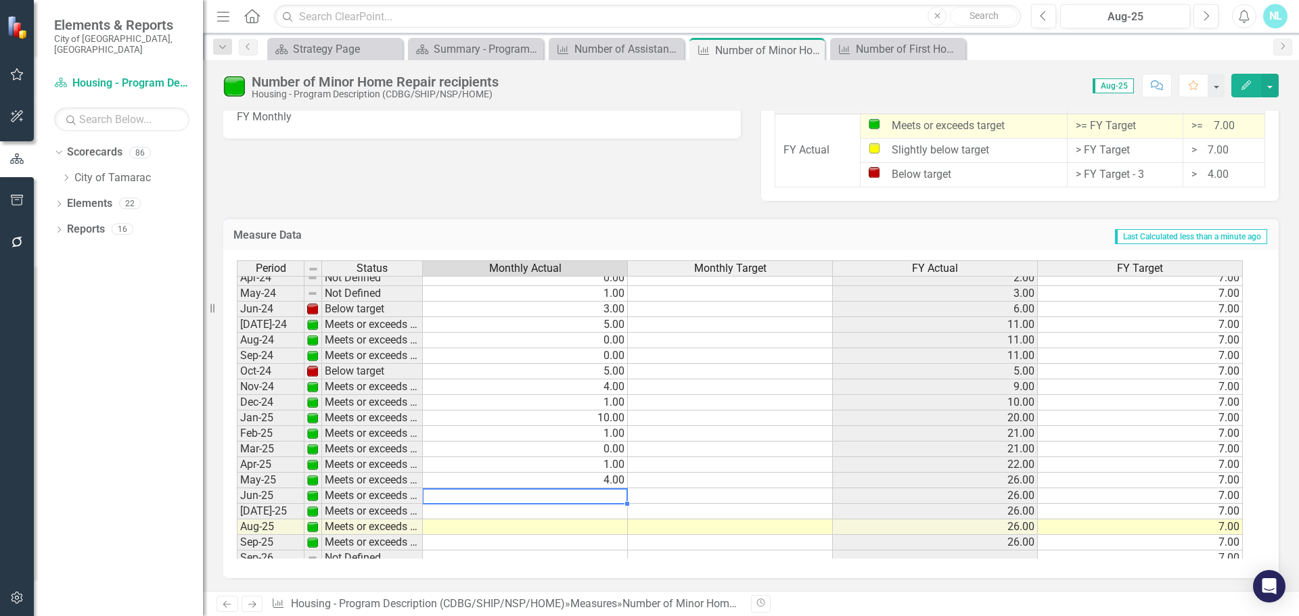
click at [607, 498] on td at bounding box center [525, 497] width 205 height 16
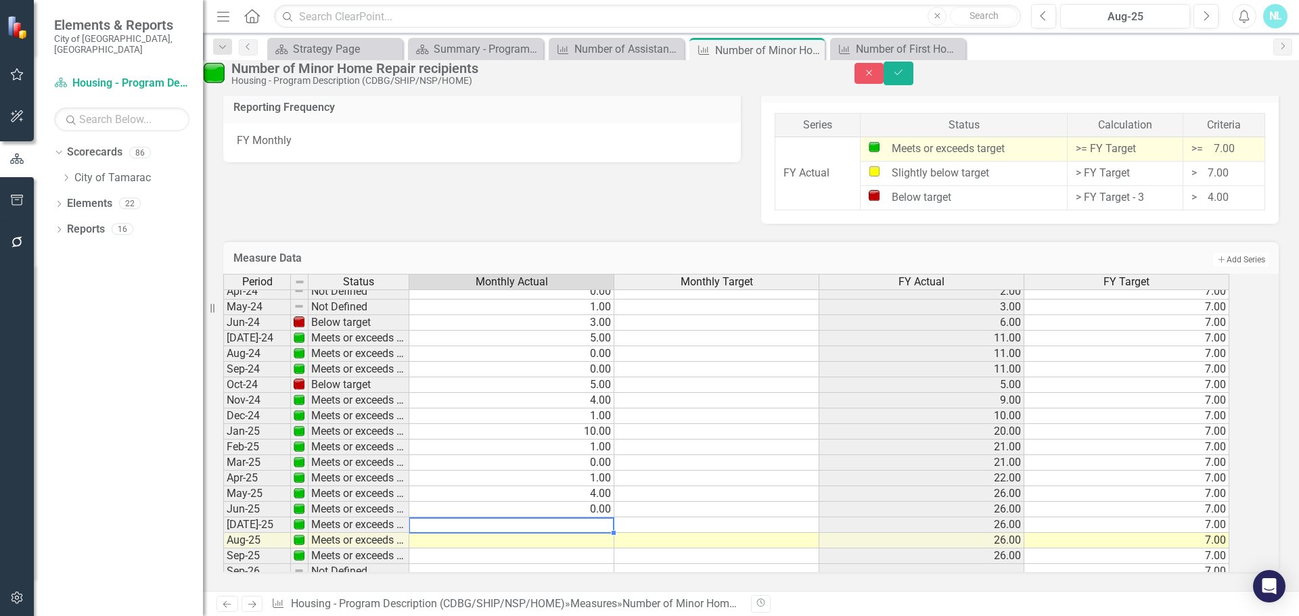
click at [610, 518] on td at bounding box center [511, 526] width 205 height 16
click at [601, 518] on td at bounding box center [511, 526] width 205 height 16
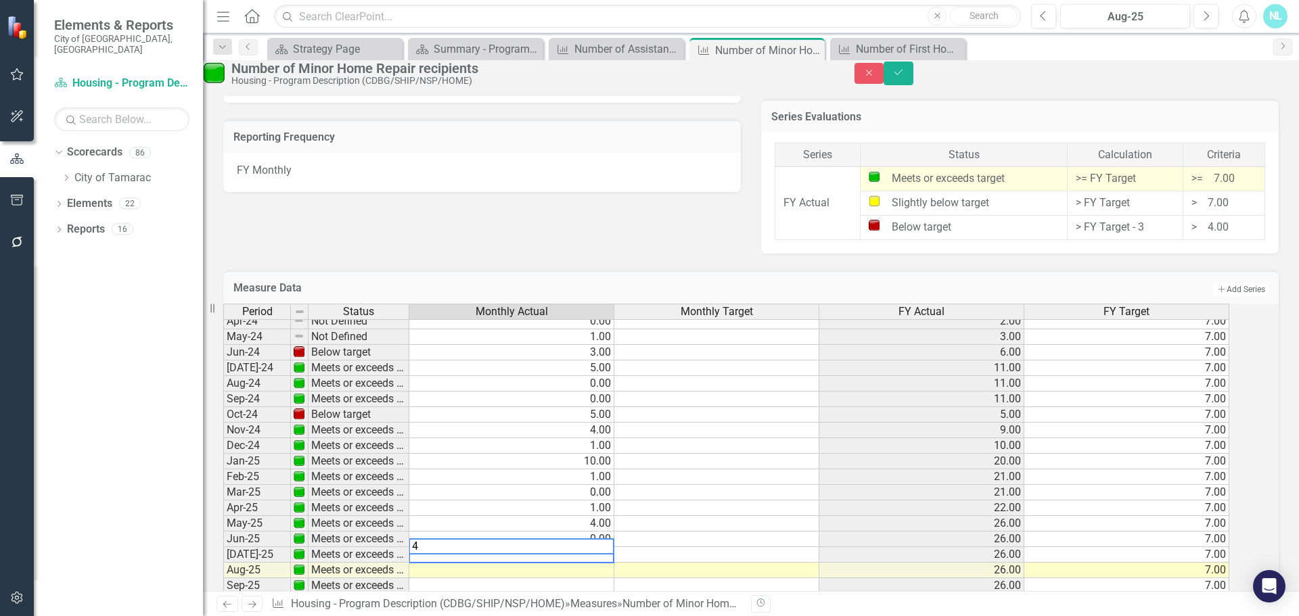
scroll to position [497, 0]
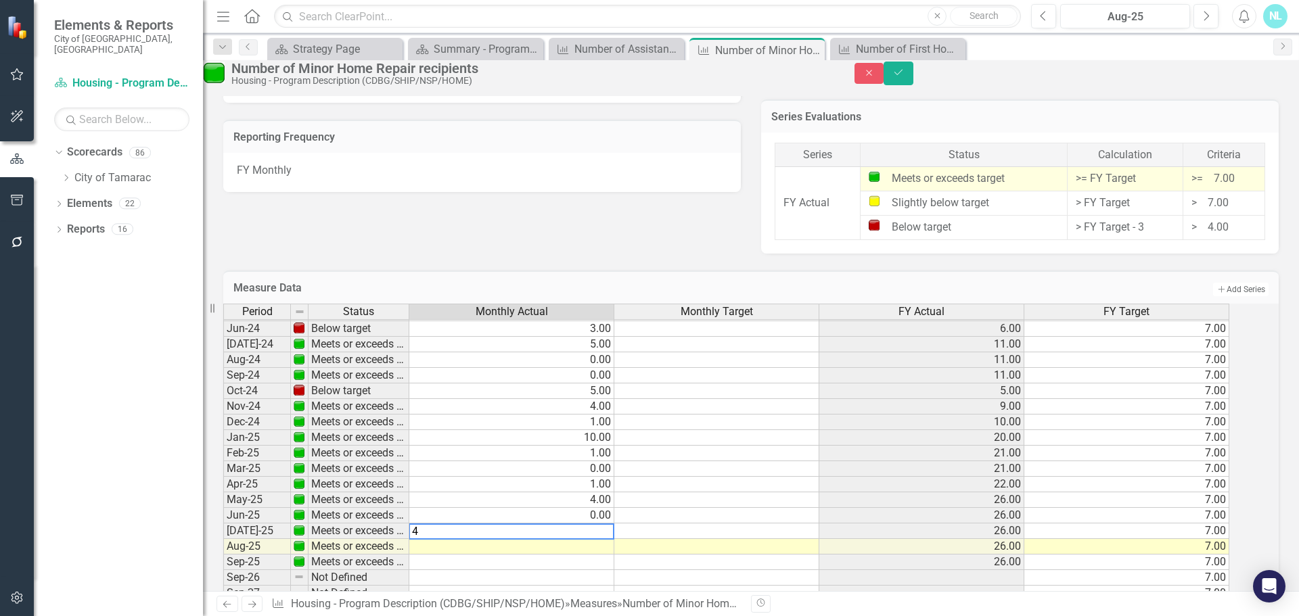
click at [539, 544] on tbody "Apr-23 Below target 0.00 0.00 5.00 7.00 May-23 Below target 0.00 0.00 5.00 7.00…" at bounding box center [726, 352] width 1006 height 499
click at [604, 508] on td "4.00" at bounding box center [511, 501] width 205 height 16
type textarea "0"
click at [480, 430] on td "1.00" at bounding box center [511, 423] width 205 height 16
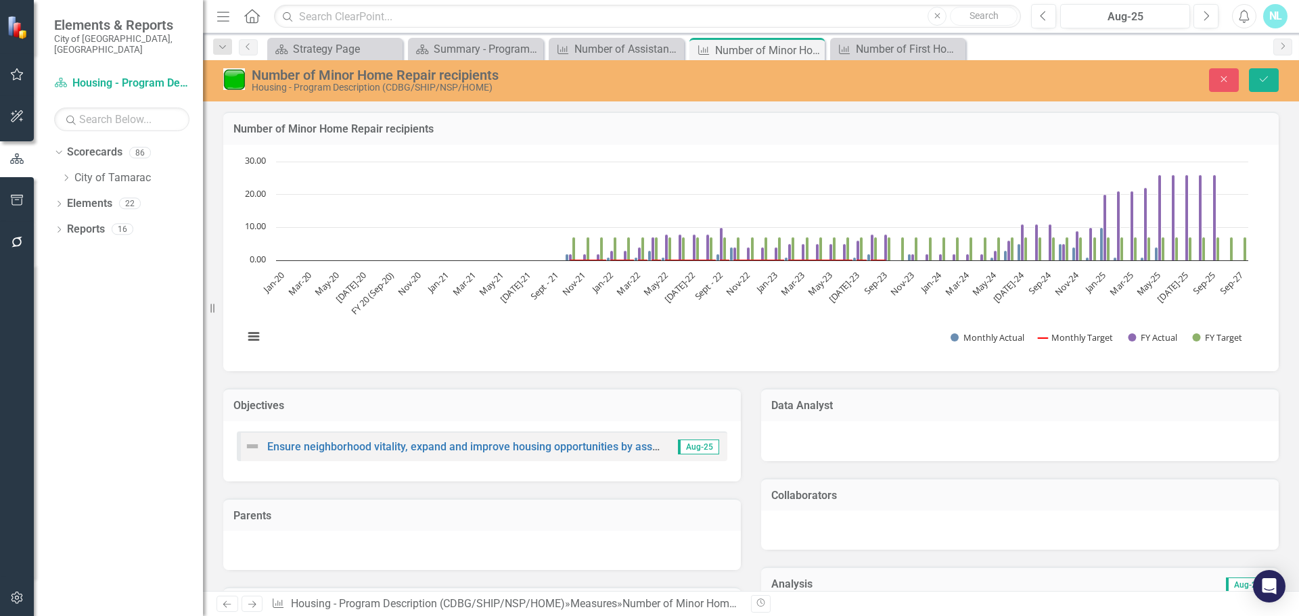
scroll to position [497, 0]
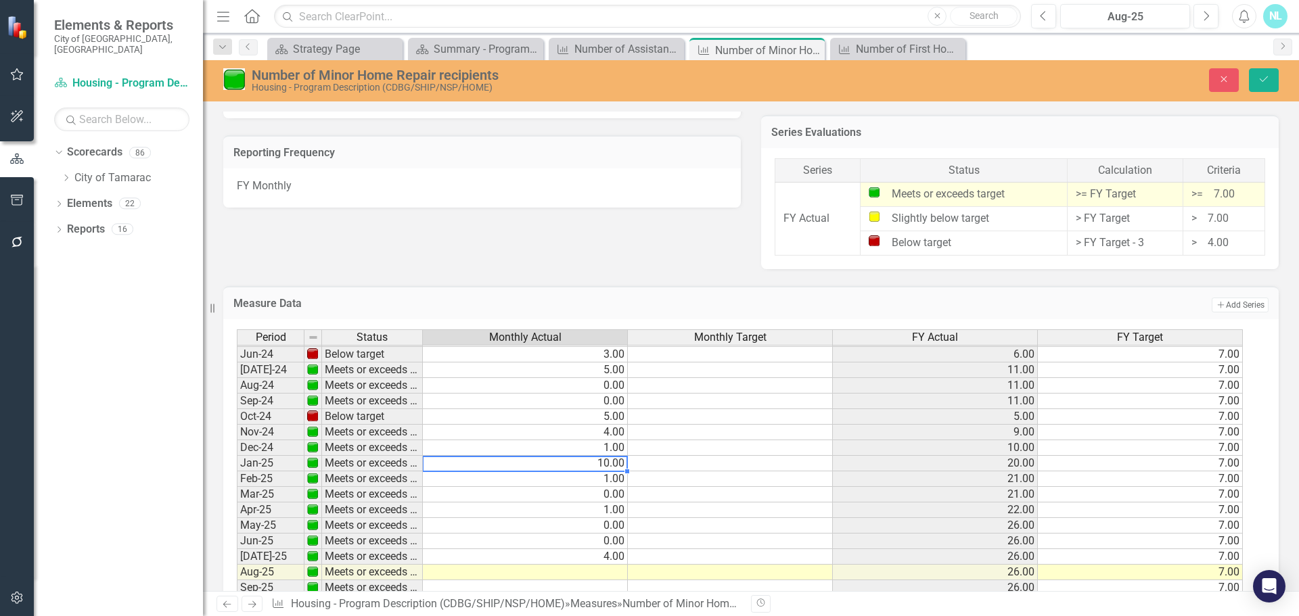
click at [534, 467] on td "10.00" at bounding box center [525, 464] width 205 height 16
click at [533, 477] on td "1.00" at bounding box center [525, 480] width 205 height 16
click at [528, 510] on td "1.00" at bounding box center [525, 511] width 205 height 16
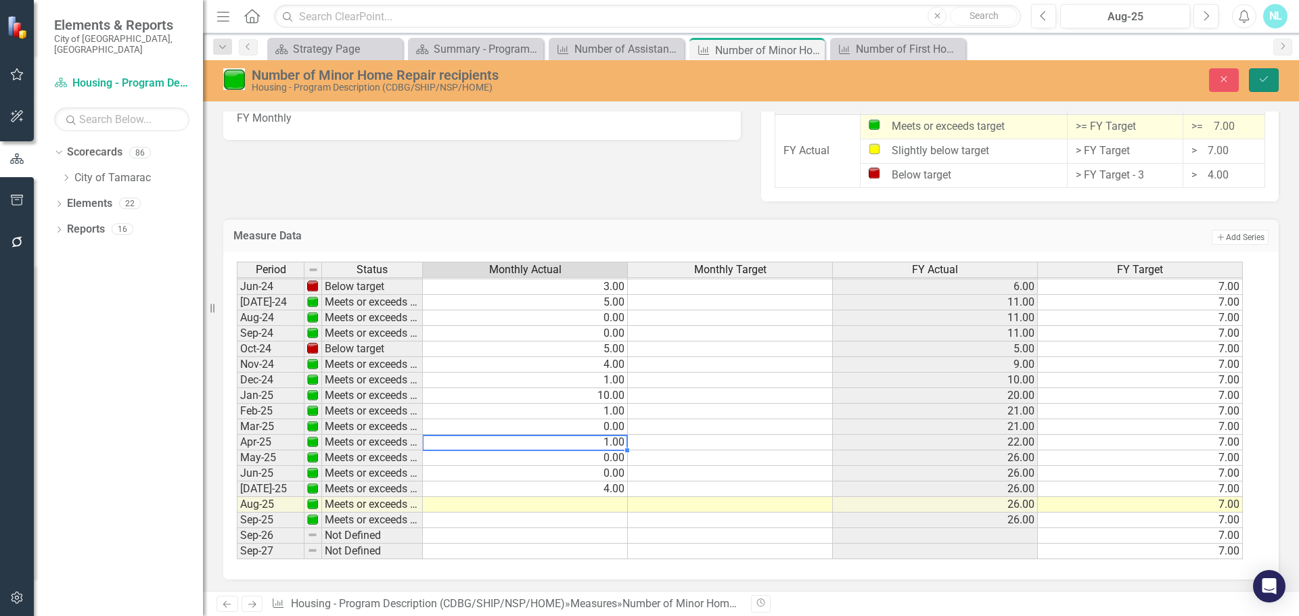
click at [1260, 75] on icon "Save" at bounding box center [1264, 78] width 12 height 9
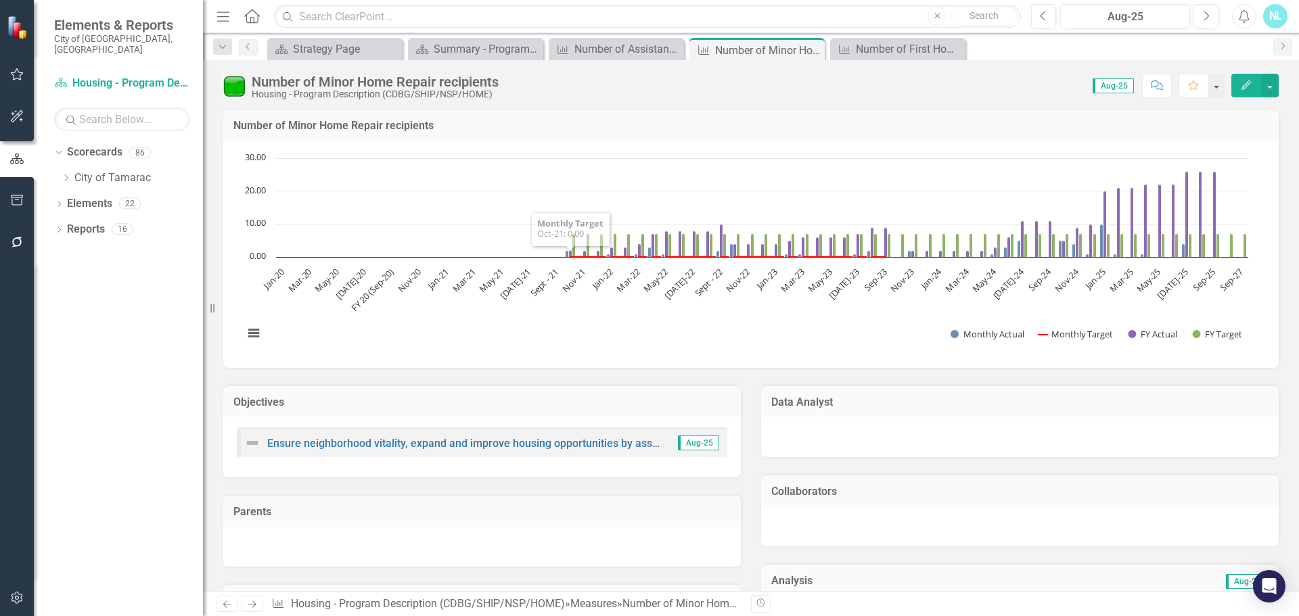
scroll to position [0, 0]
click at [103, 171] on link "City of Tamarac" at bounding box center [138, 179] width 129 height 16
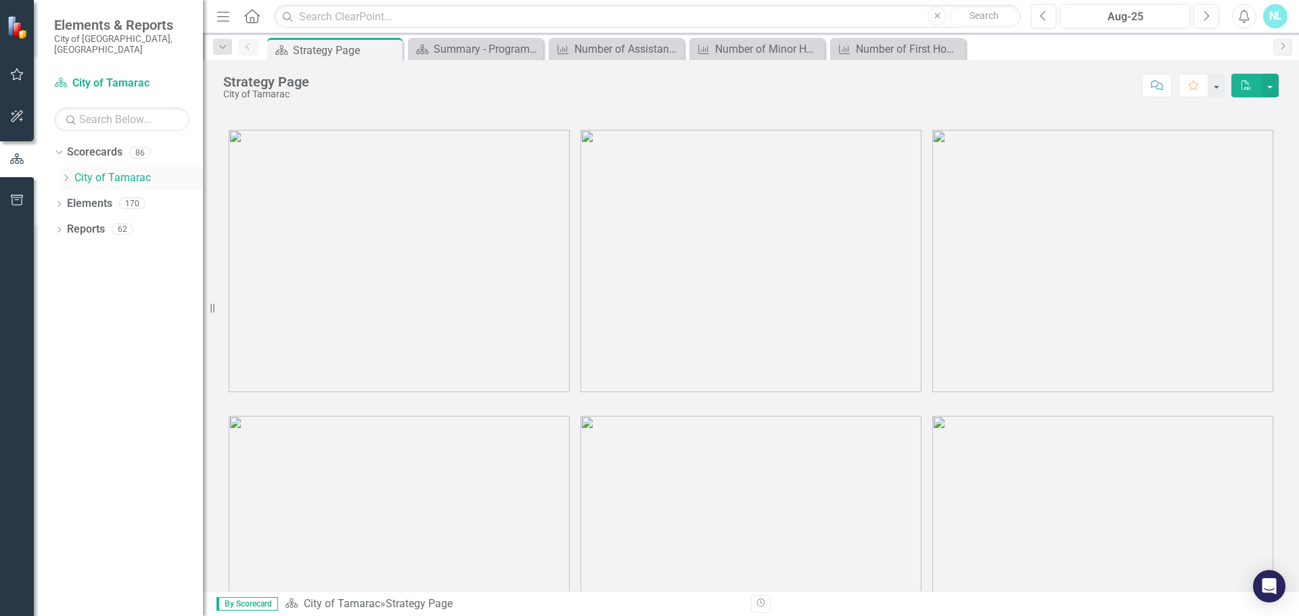
click at [67, 175] on icon at bounding box center [66, 178] width 3 height 7
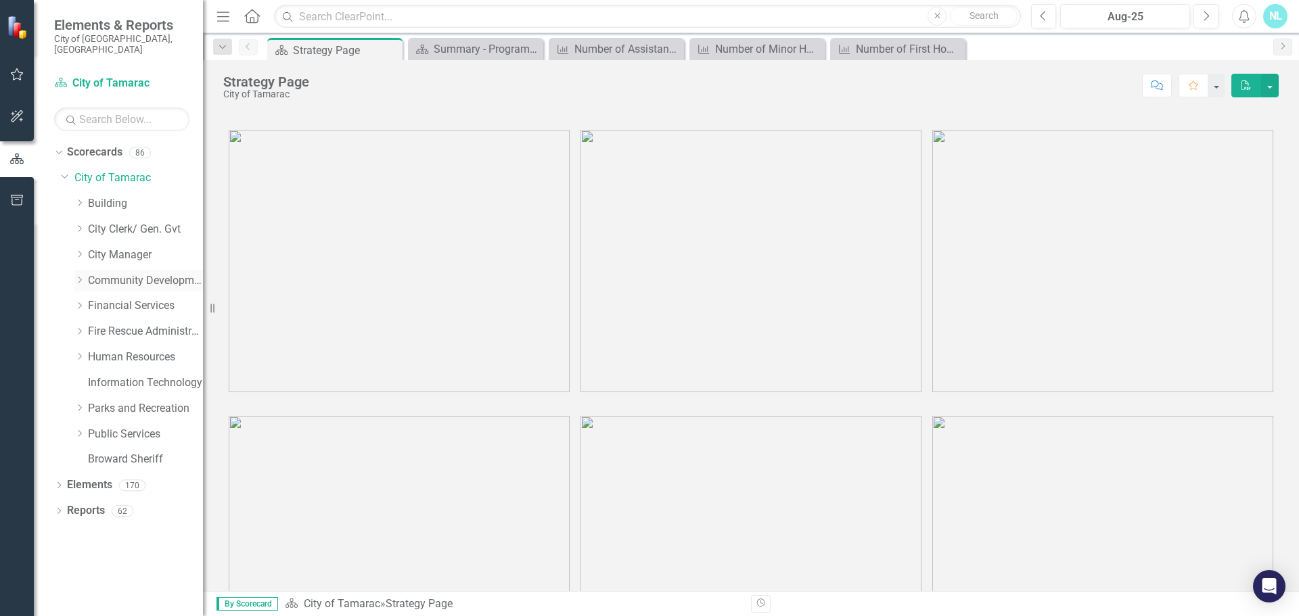
click at [83, 276] on icon "Dropdown" at bounding box center [79, 280] width 10 height 8
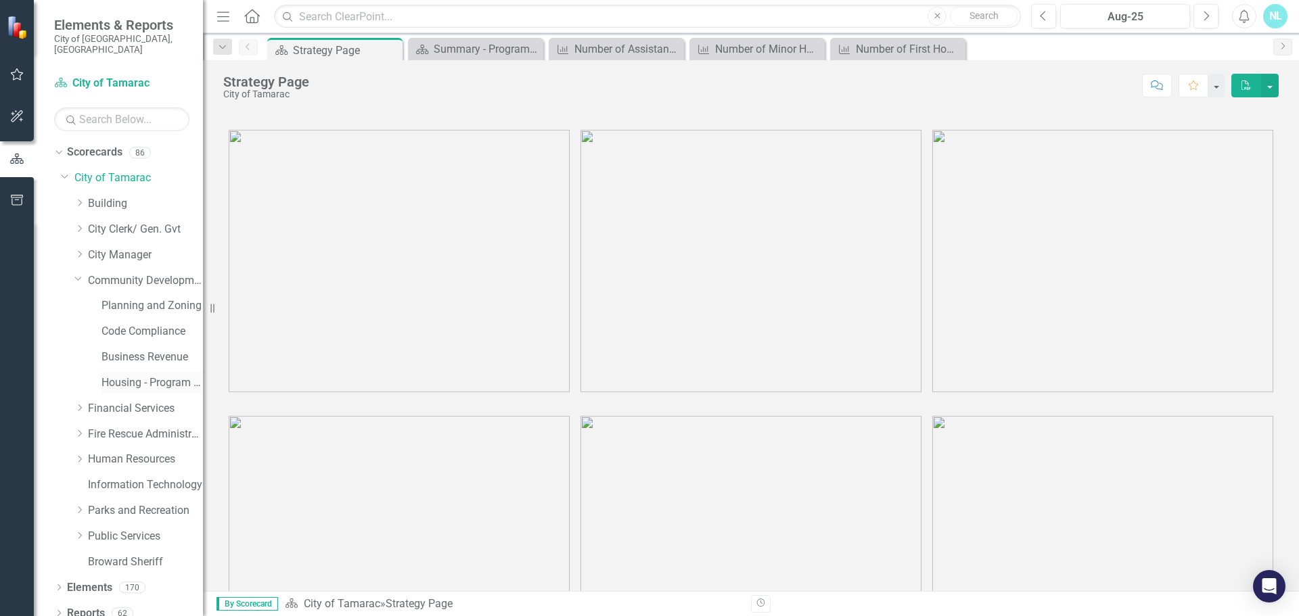
click at [127, 376] on link "Housing - Program Description (CDBG/SHIP/NSP/HOME)" at bounding box center [153, 384] width 102 height 16
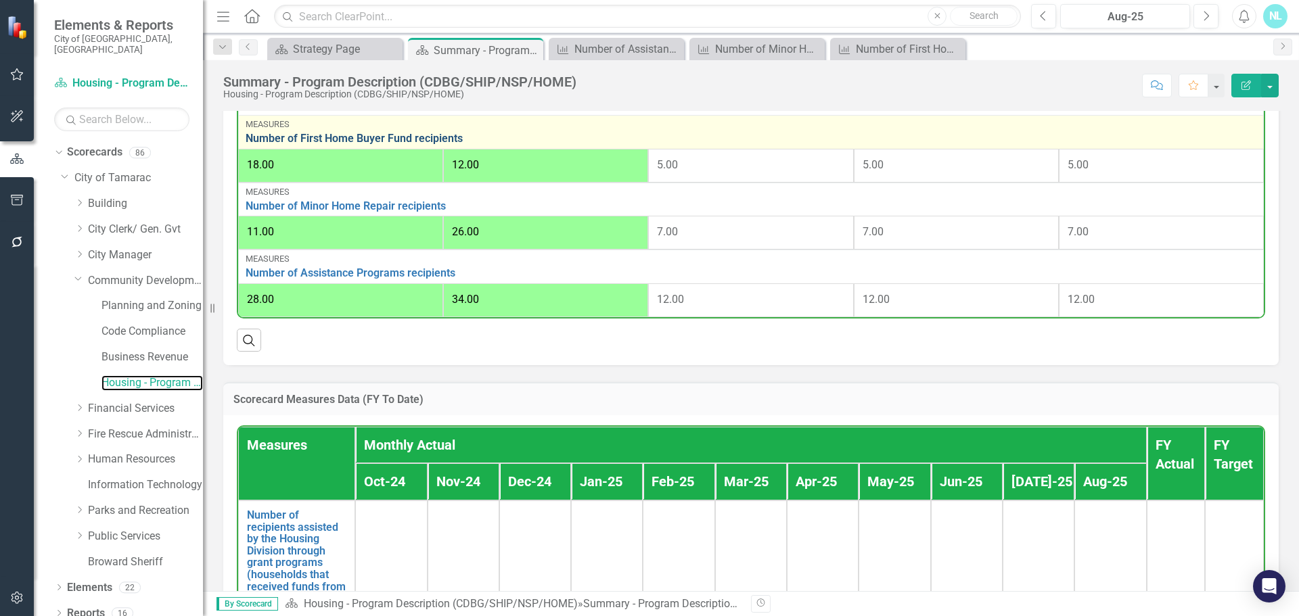
scroll to position [369, 0]
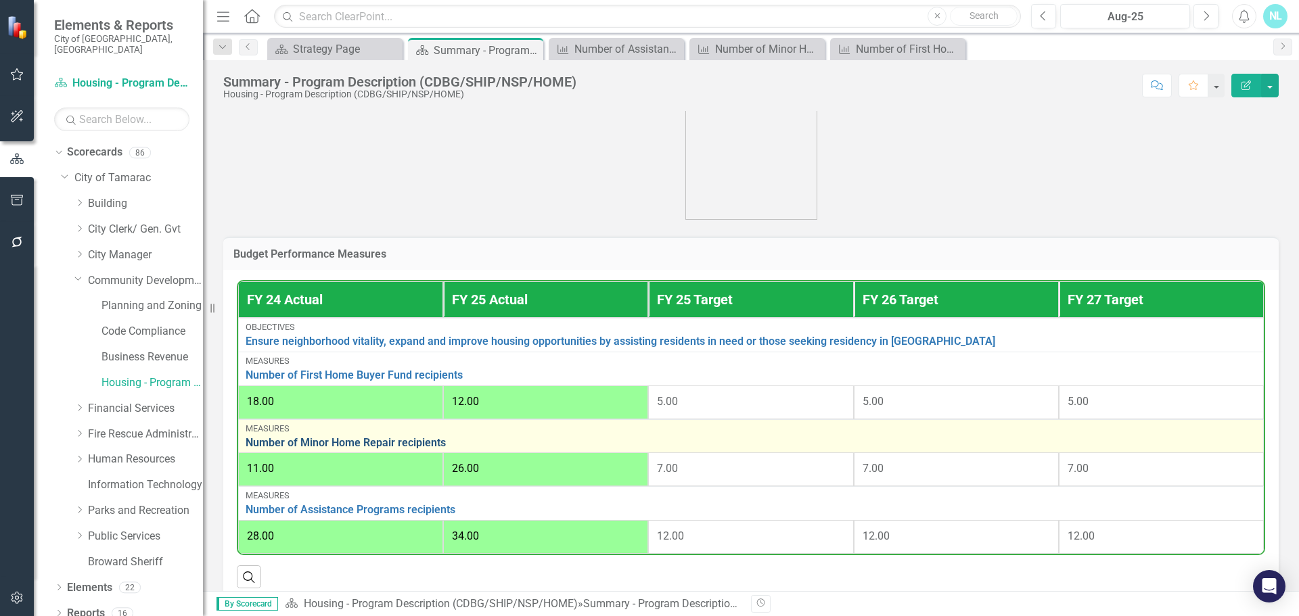
click at [413, 446] on link "Number of Minor Home Repair recipients" at bounding box center [751, 443] width 1011 height 12
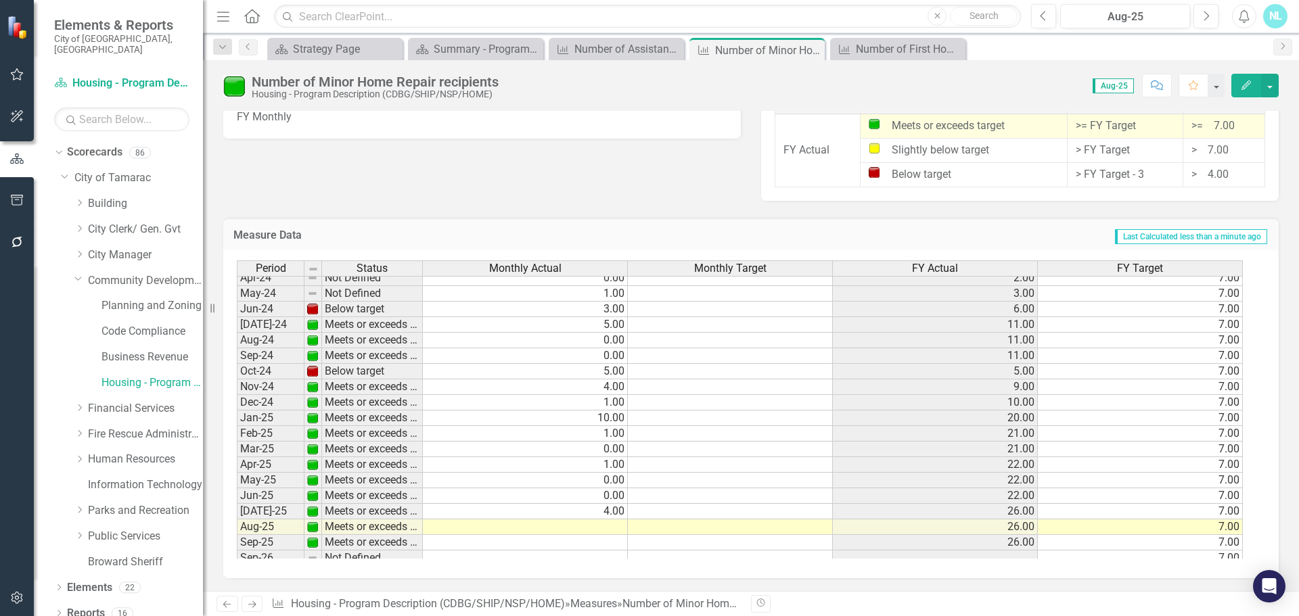
scroll to position [497, 0]
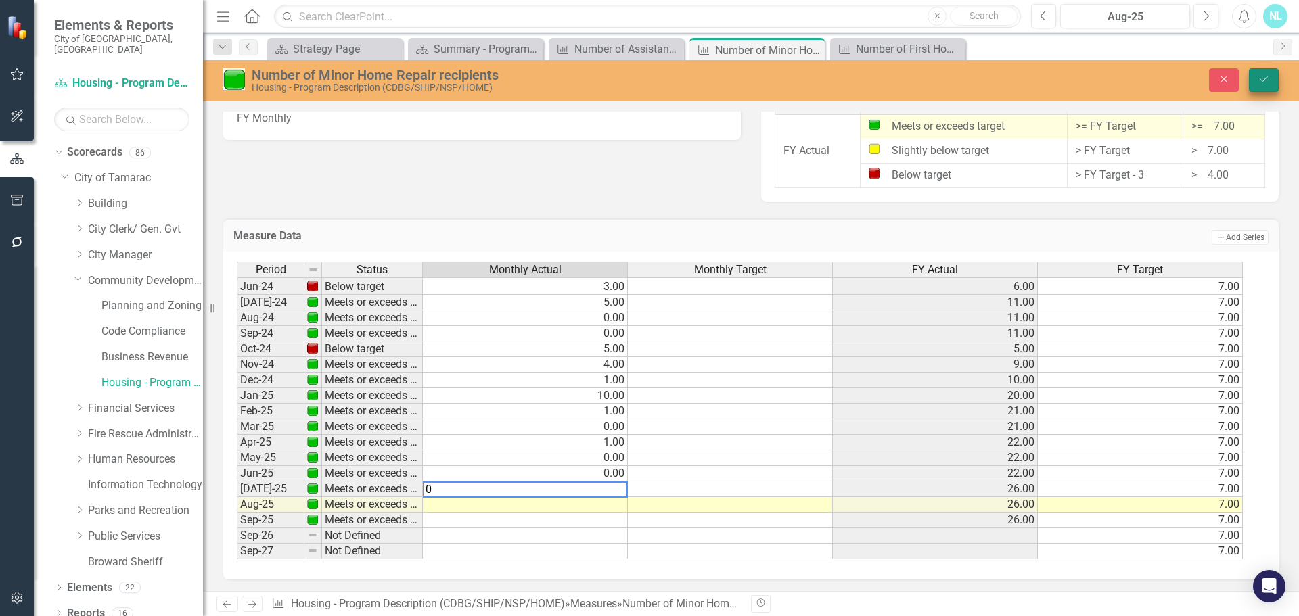
type textarea "0"
click at [1269, 72] on button "Save" at bounding box center [1264, 80] width 30 height 24
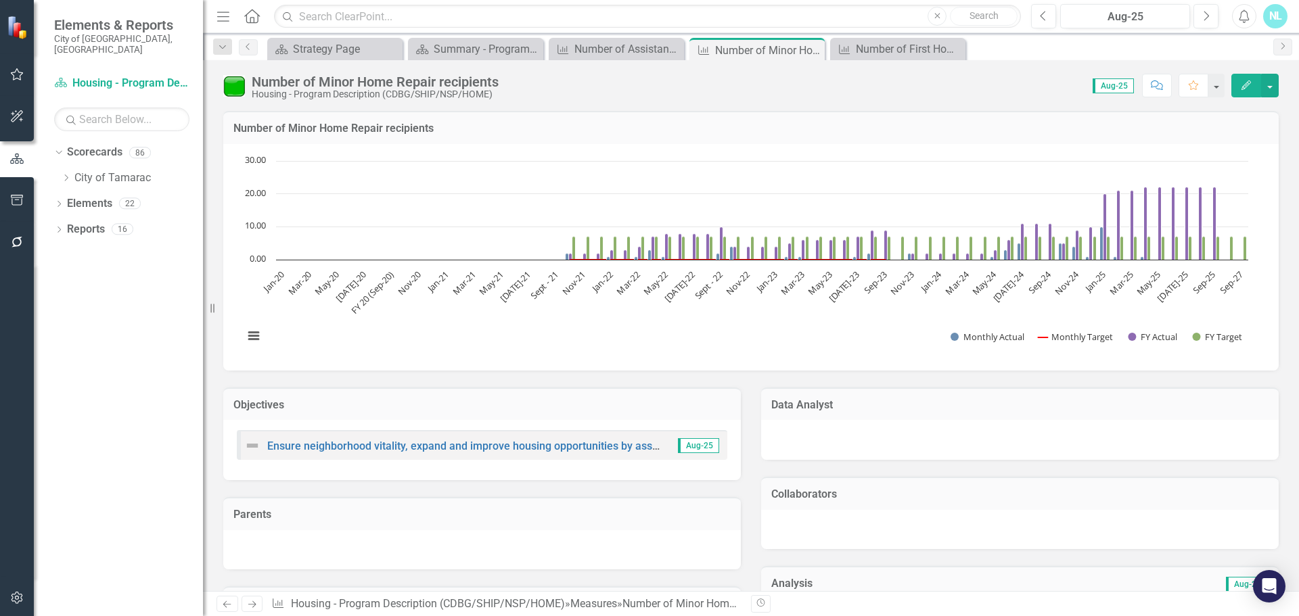
click at [322, 86] on div "Number of Minor Home Repair recipients" at bounding box center [375, 81] width 247 height 15
click at [243, 47] on icon "Previous" at bounding box center [248, 47] width 11 height 8
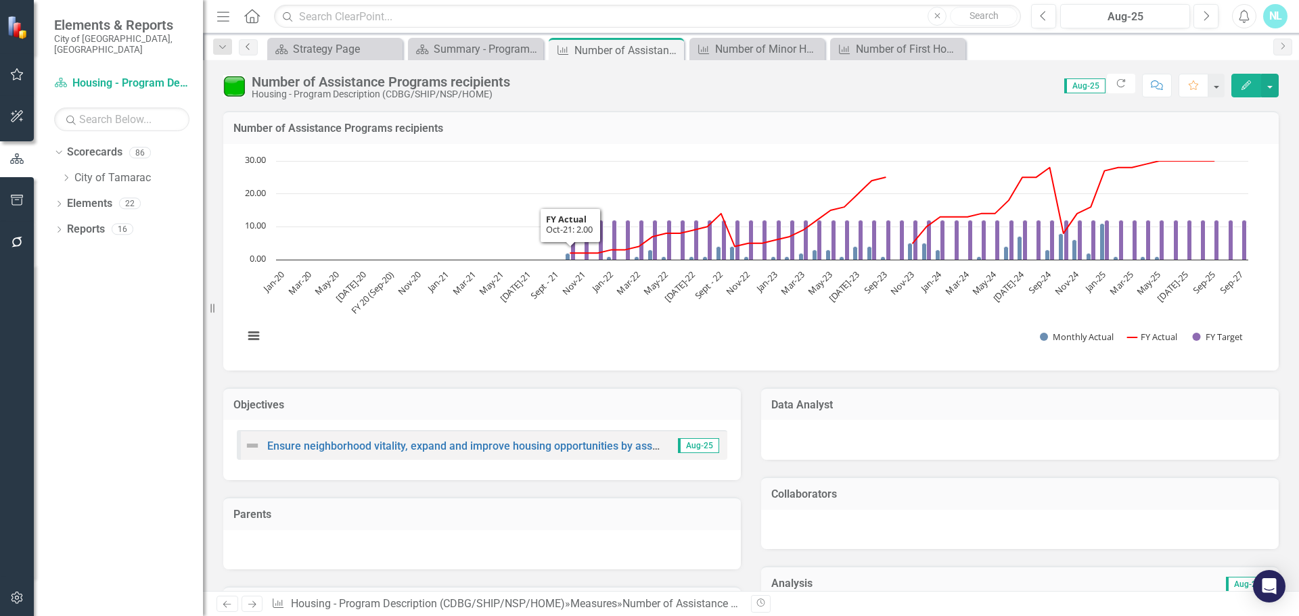
click at [248, 44] on icon "Previous" at bounding box center [248, 47] width 11 height 8
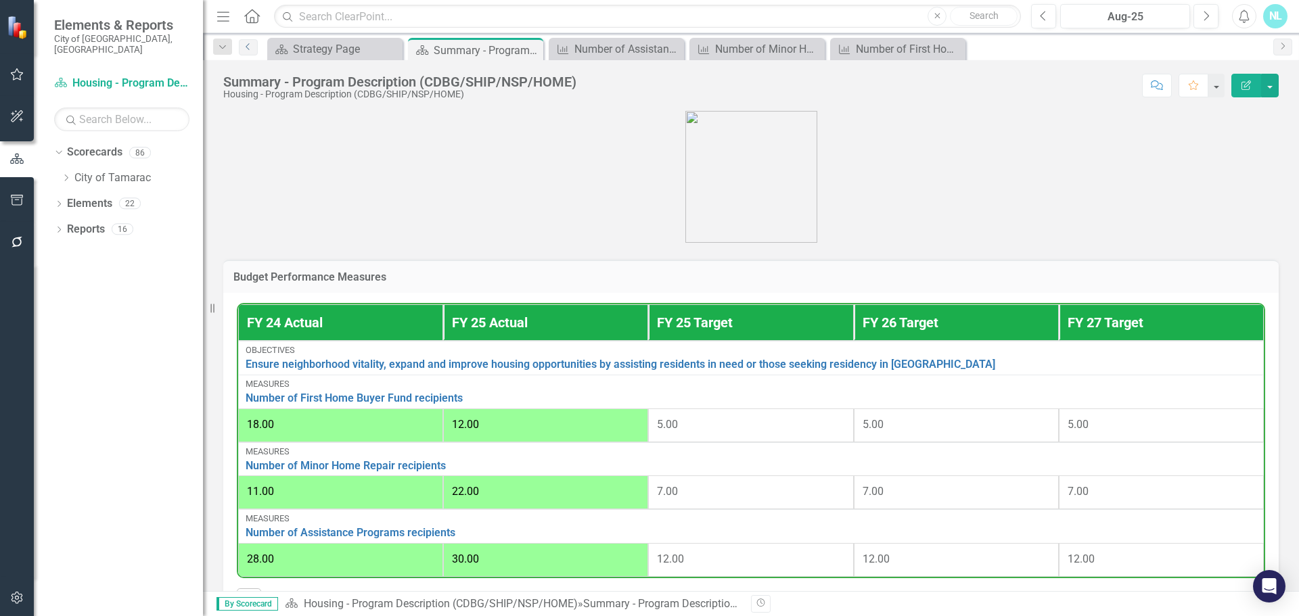
scroll to position [369, 0]
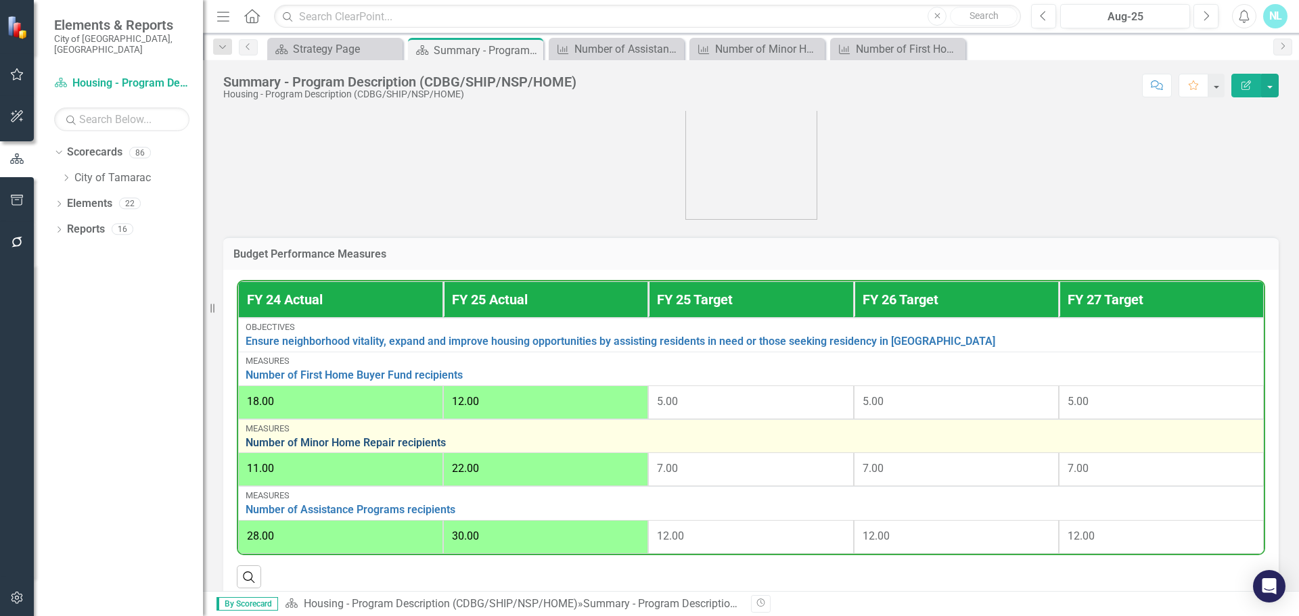
click at [423, 449] on link "Number of Minor Home Repair recipients" at bounding box center [751, 443] width 1011 height 12
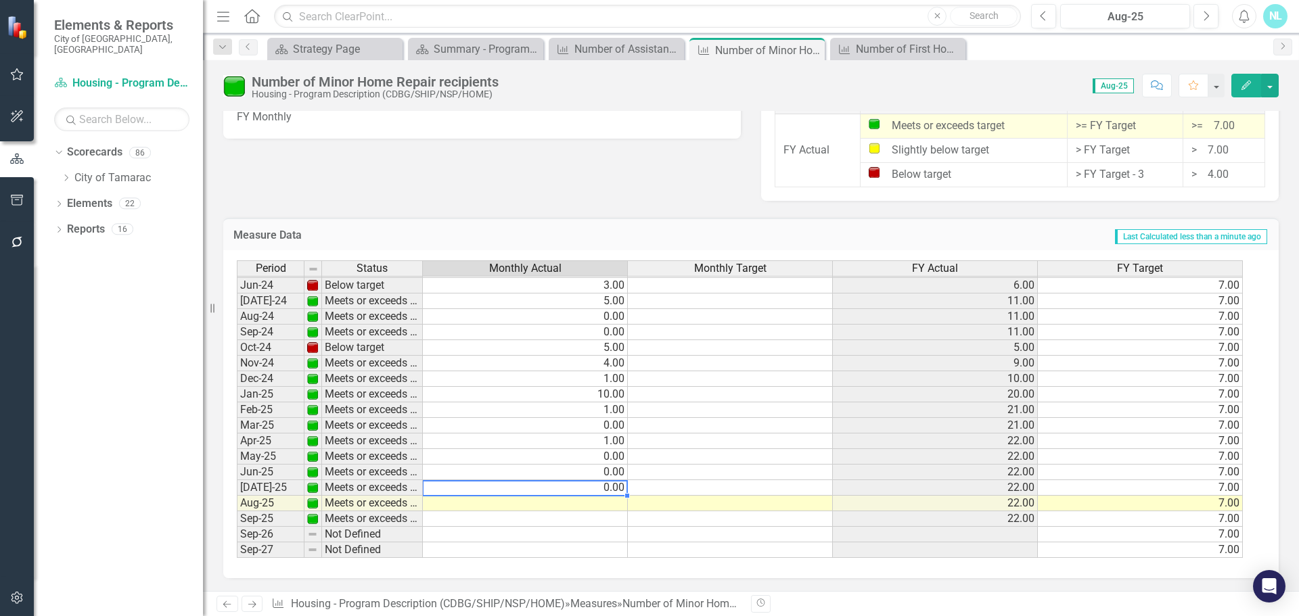
click at [569, 487] on tbody "May-23 Below target 0.00 0.00 6.00 7.00 Jun-23 Below target 0.00 0.00 6.00 7.00…" at bounding box center [740, 316] width 1006 height 483
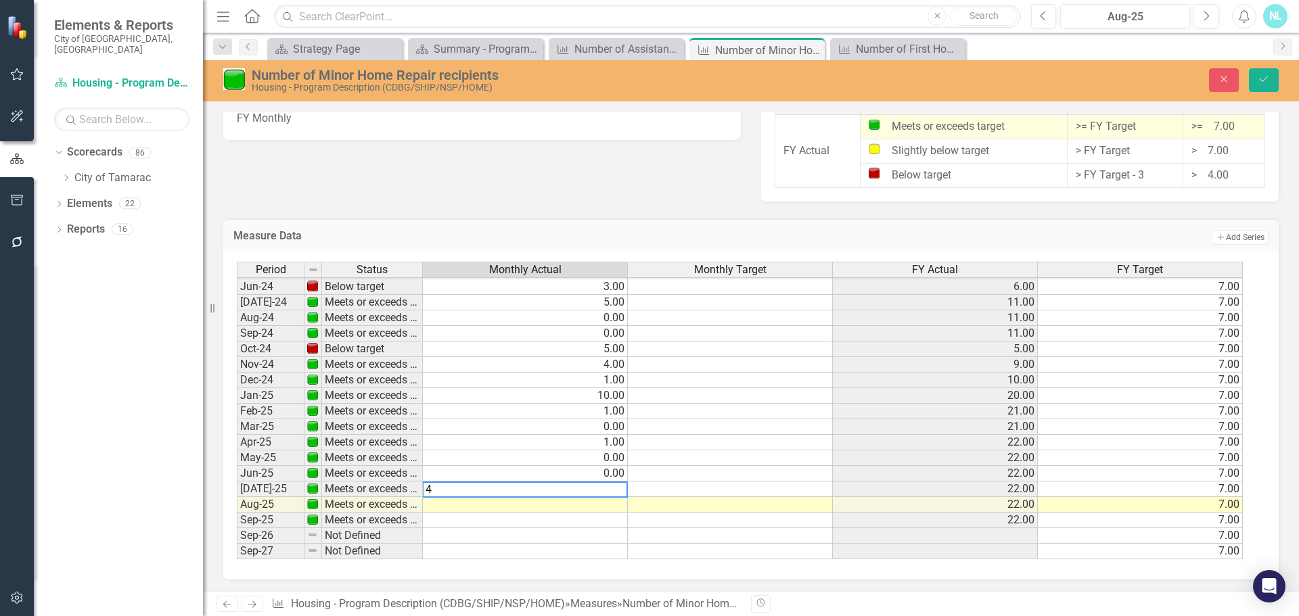
type textarea "4"
click at [545, 542] on td at bounding box center [525, 536] width 205 height 16
click at [1260, 78] on icon "Save" at bounding box center [1264, 78] width 12 height 9
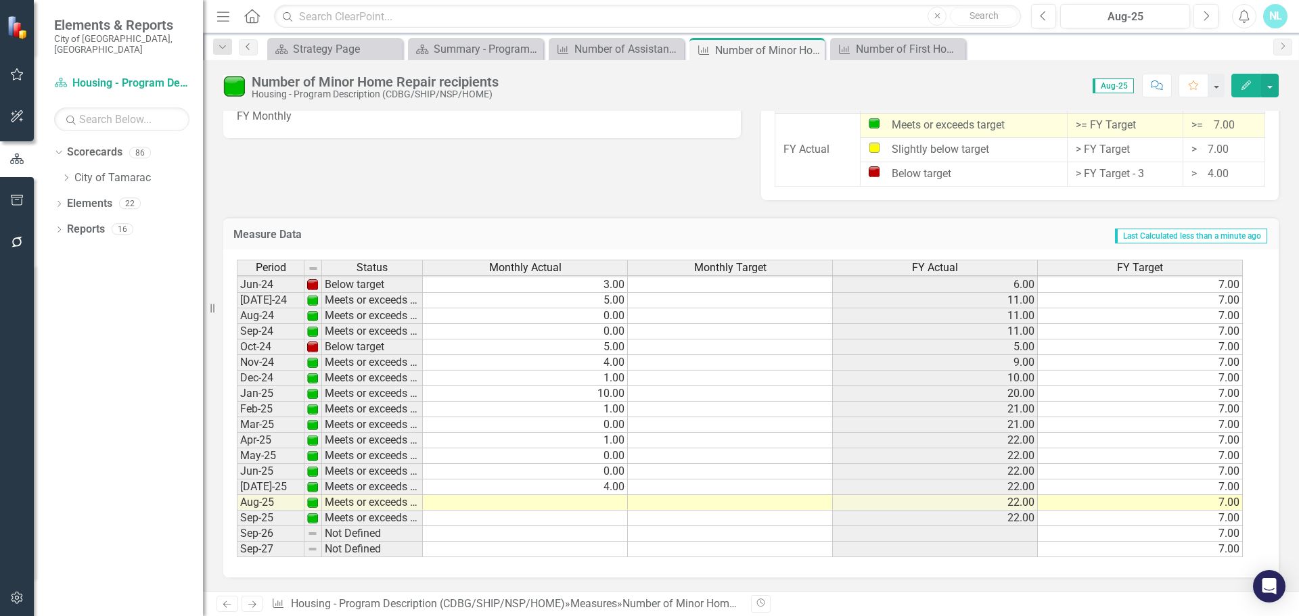
click at [250, 49] on icon "Previous" at bounding box center [248, 47] width 11 height 8
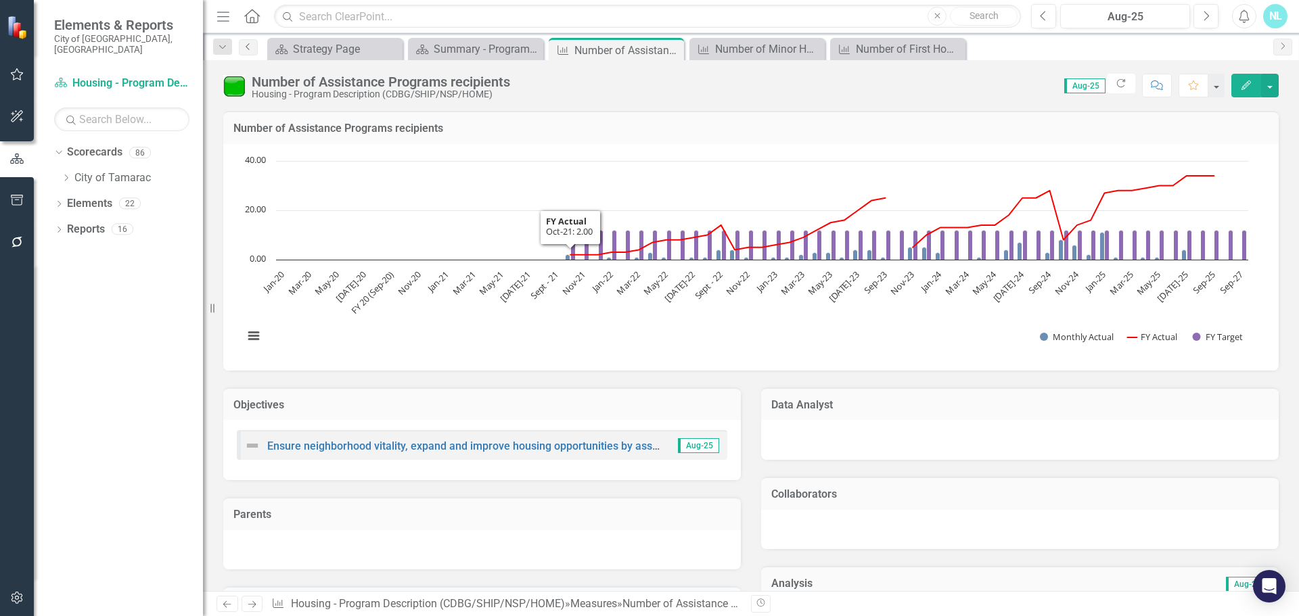
click at [249, 47] on icon "Previous" at bounding box center [248, 47] width 11 height 8
